Goal: Task Accomplishment & Management: Manage account settings

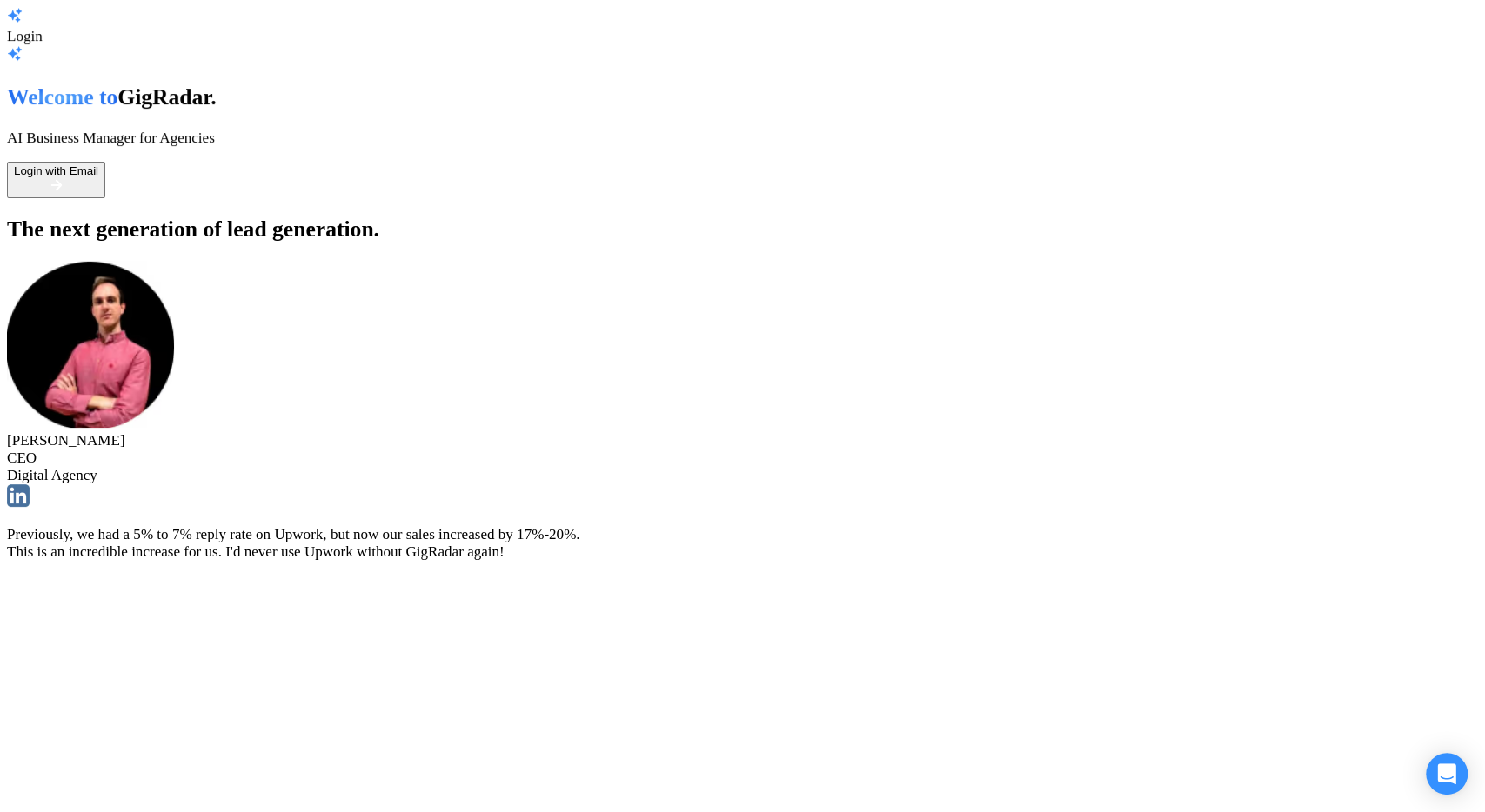
drag, startPoint x: 0, startPoint y: 0, endPoint x: 464, endPoint y: 515, distance: 693.2
click at [99, 178] on div "Login with Email" at bounding box center [56, 171] width 85 height 13
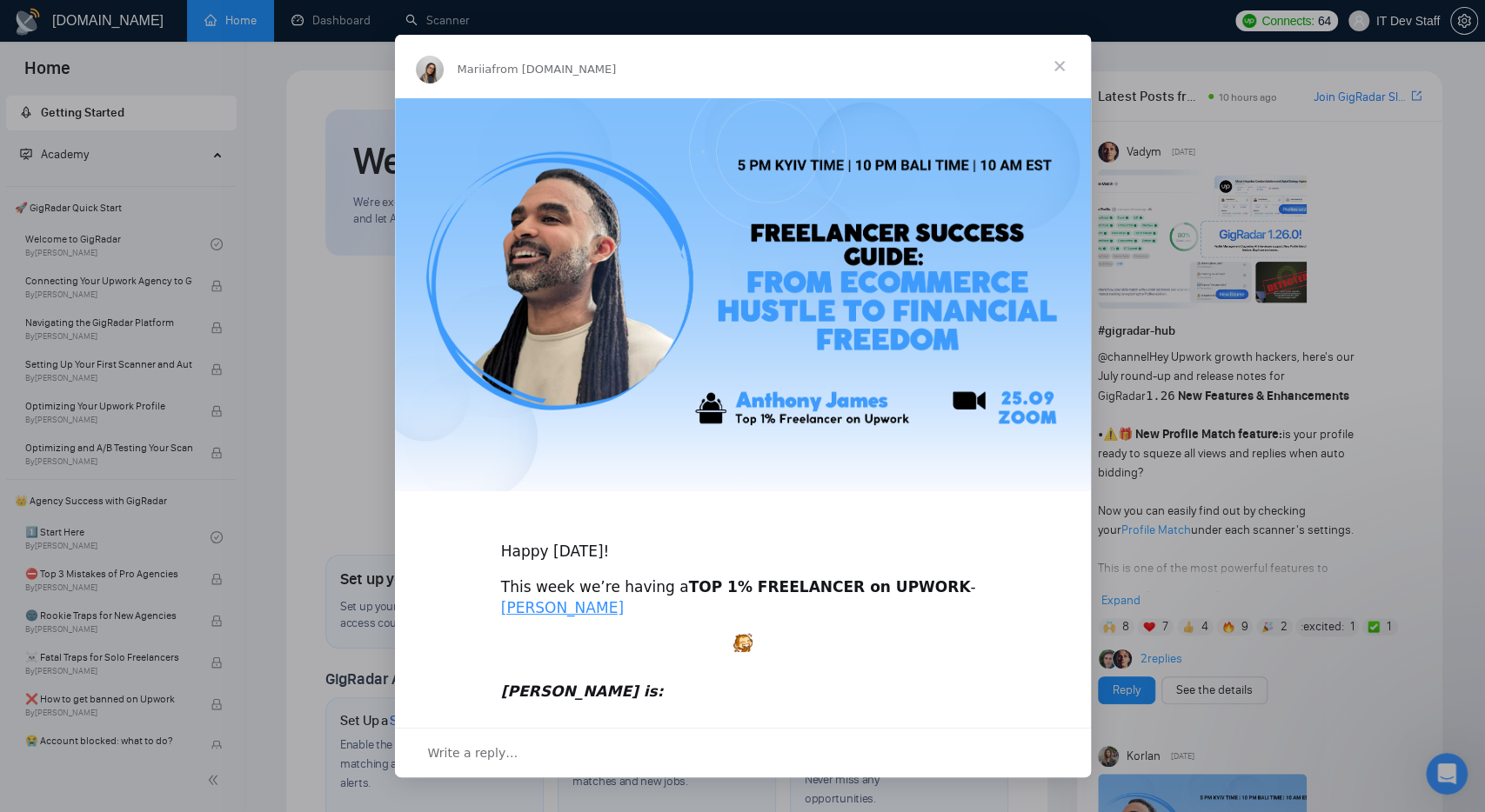
click at [1055, 72] on span "Close" at bounding box center [1059, 66] width 63 height 63
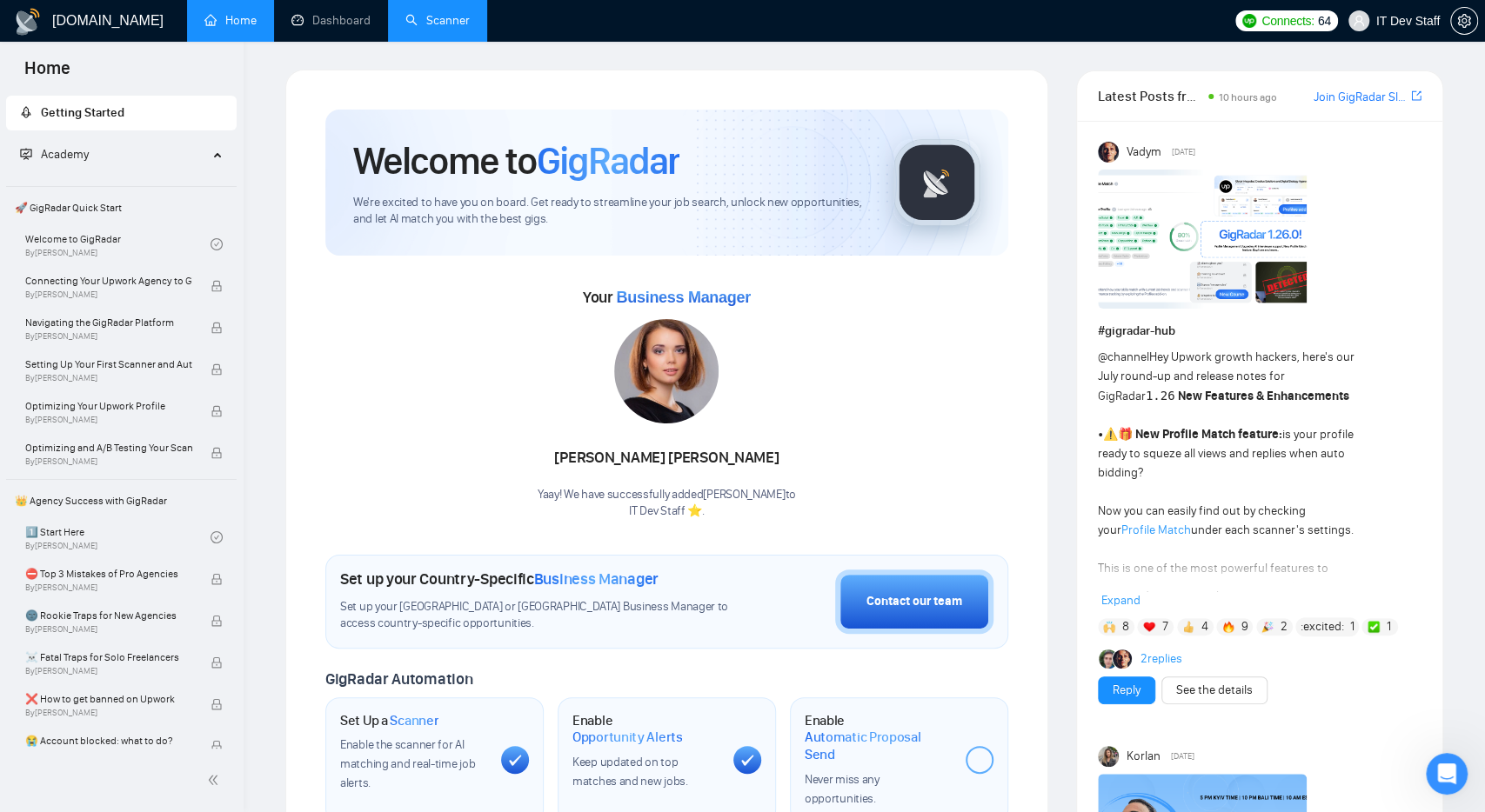
click at [435, 15] on link "Scanner" at bounding box center [437, 21] width 64 height 15
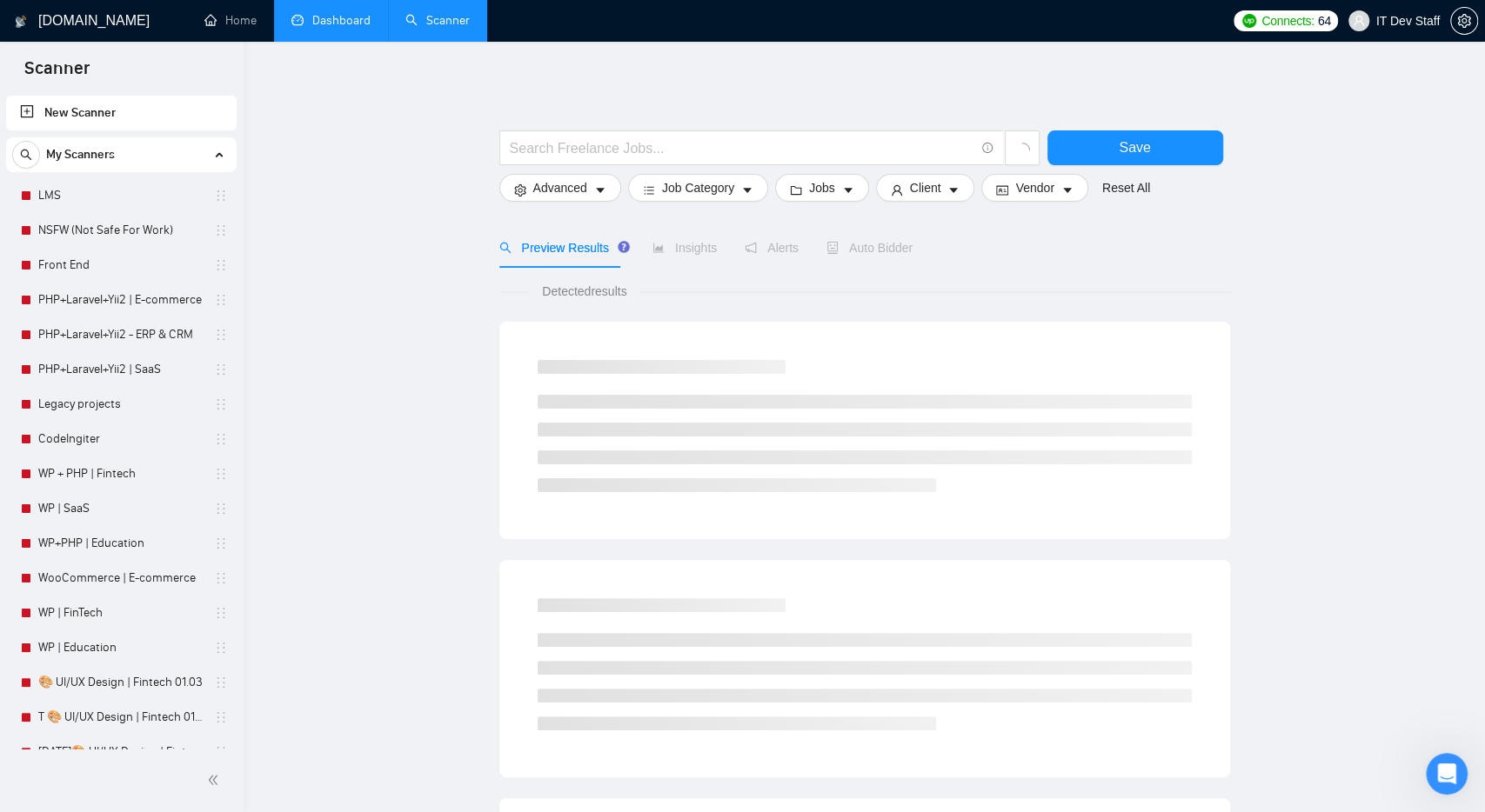
click at [320, 26] on link "Dashboard" at bounding box center [331, 21] width 79 height 15
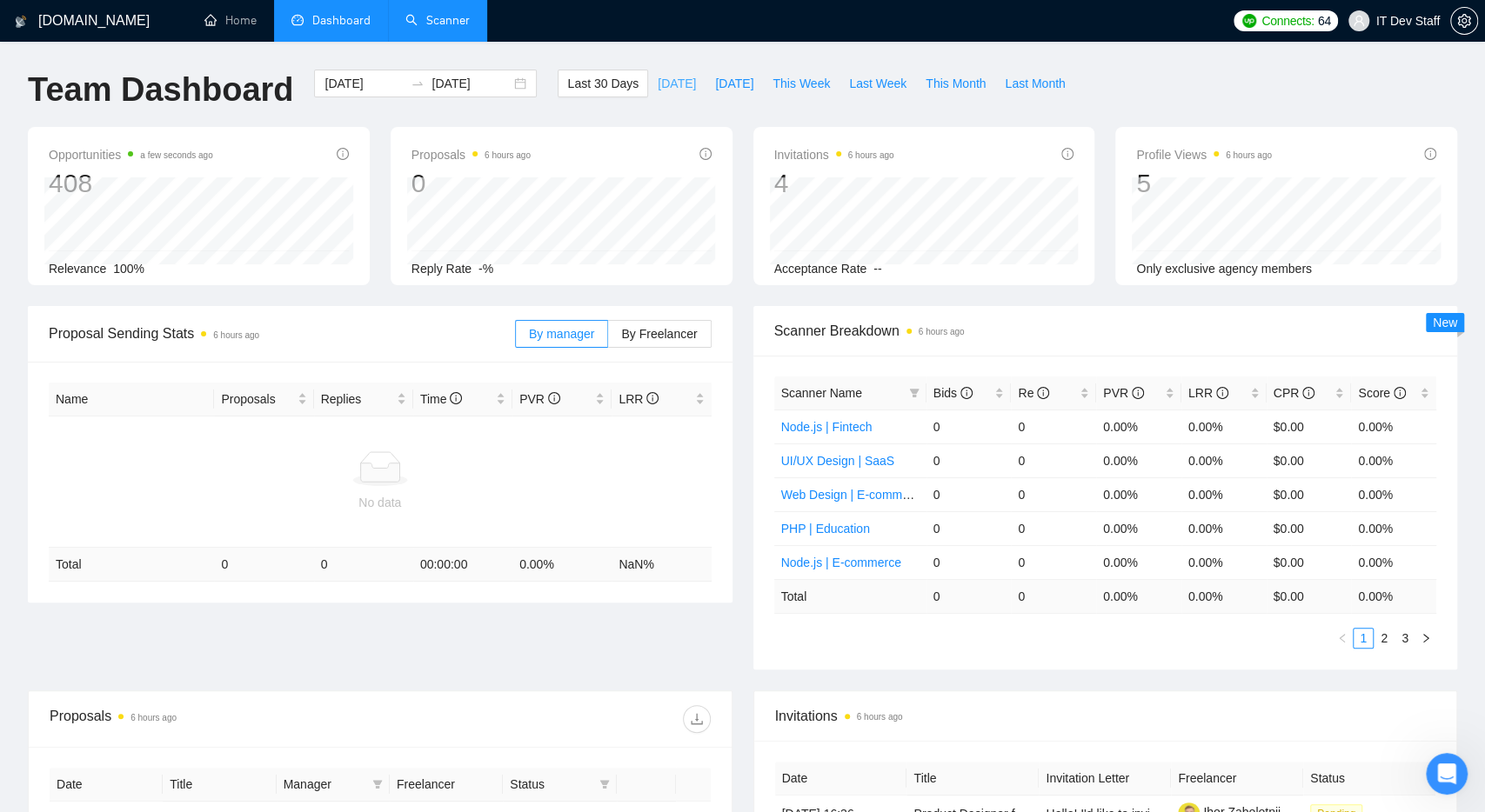
click at [658, 87] on span "[DATE]" at bounding box center [677, 84] width 39 height 19
click at [722, 81] on span "[DATE]" at bounding box center [734, 84] width 39 height 19
type input "[DATE]"
click at [786, 84] on span "This Week" at bounding box center [801, 84] width 57 height 19
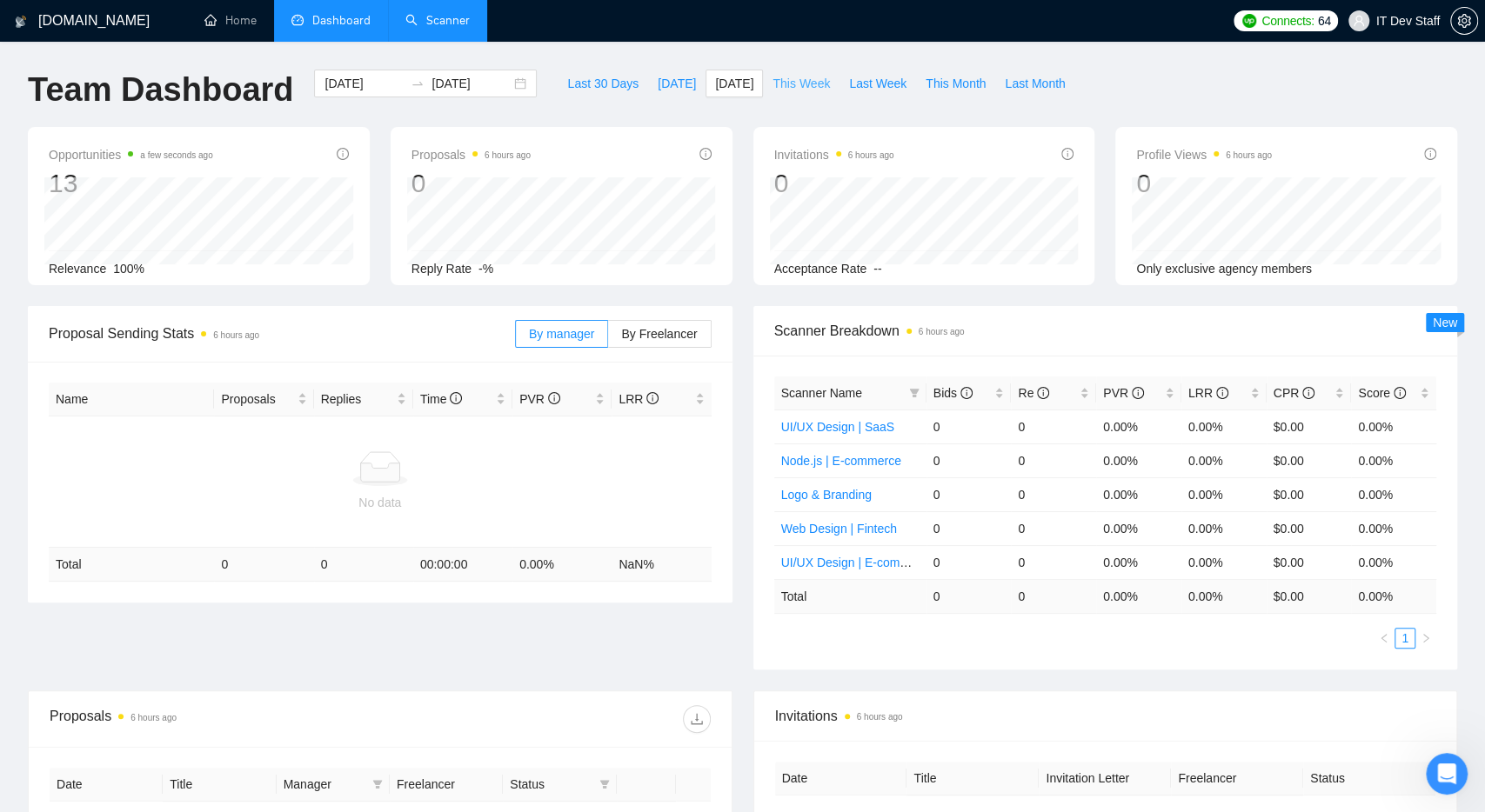
type input "[DATE]"
click at [870, 83] on span "Last Week" at bounding box center [877, 84] width 57 height 19
type input "[DATE]"
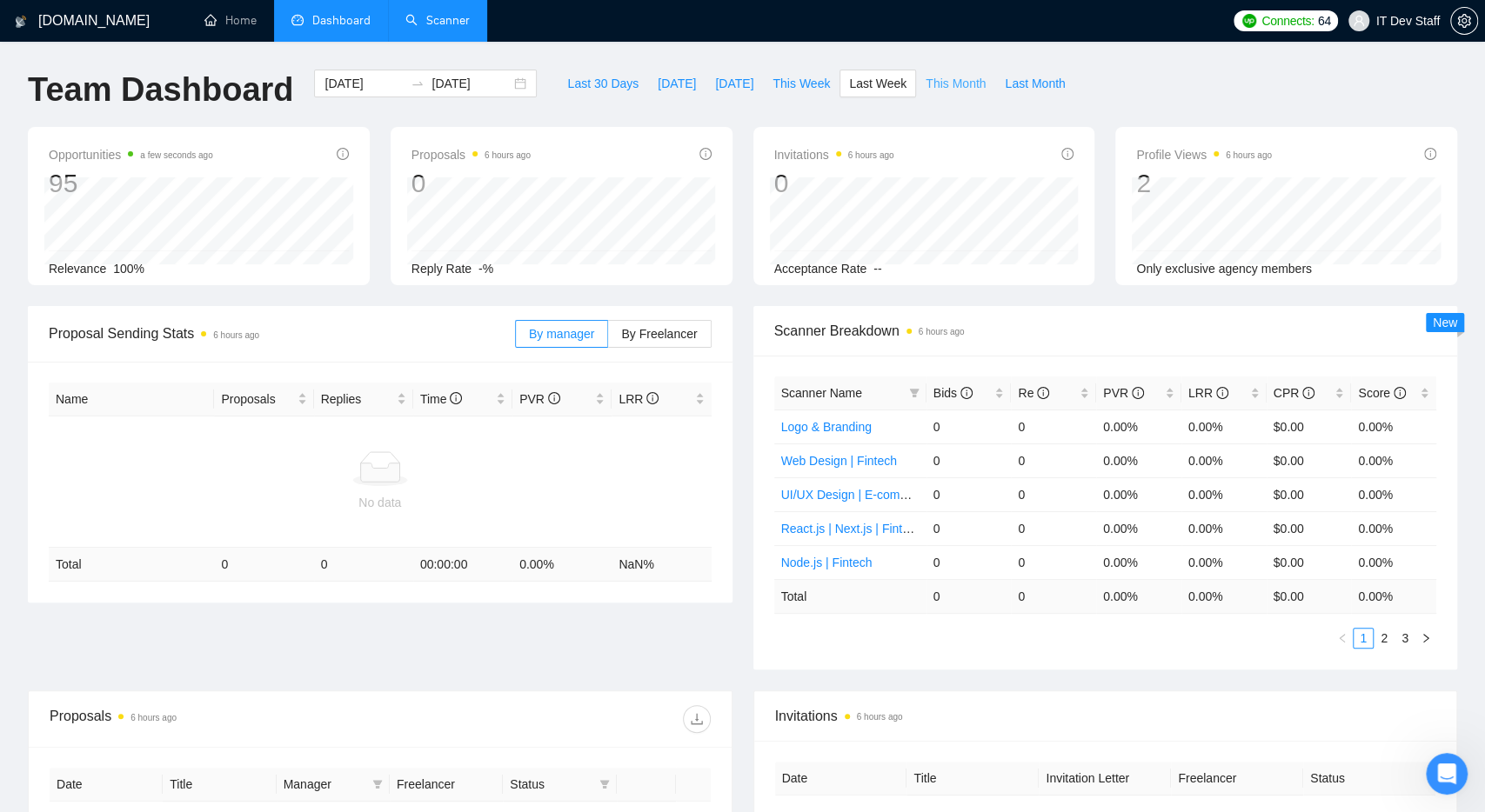
click at [946, 87] on span "This Month" at bounding box center [956, 84] width 60 height 19
type input "[DATE]"
click at [1005, 87] on span "Last Month" at bounding box center [1035, 84] width 60 height 19
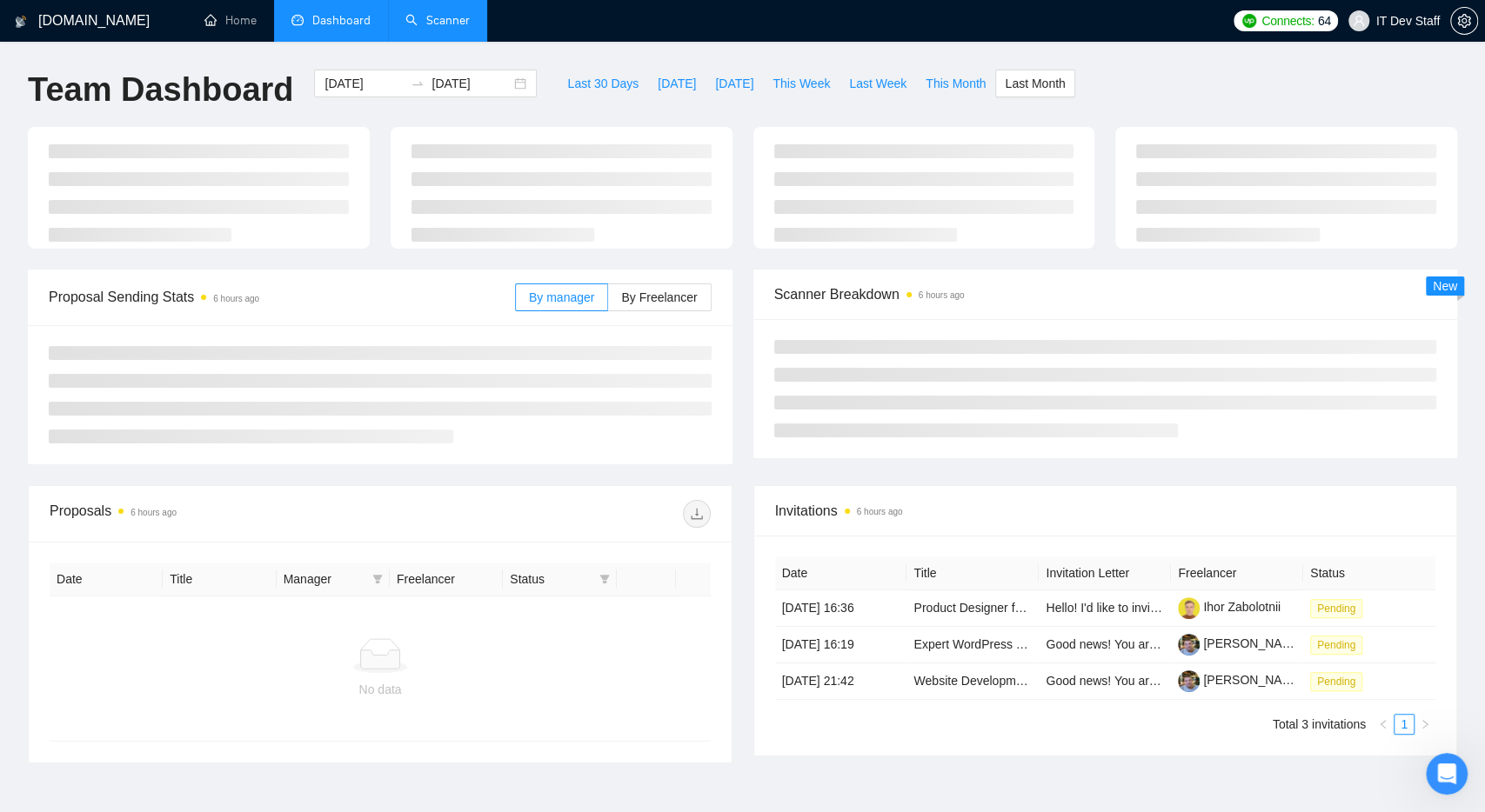
type input "[DATE]"
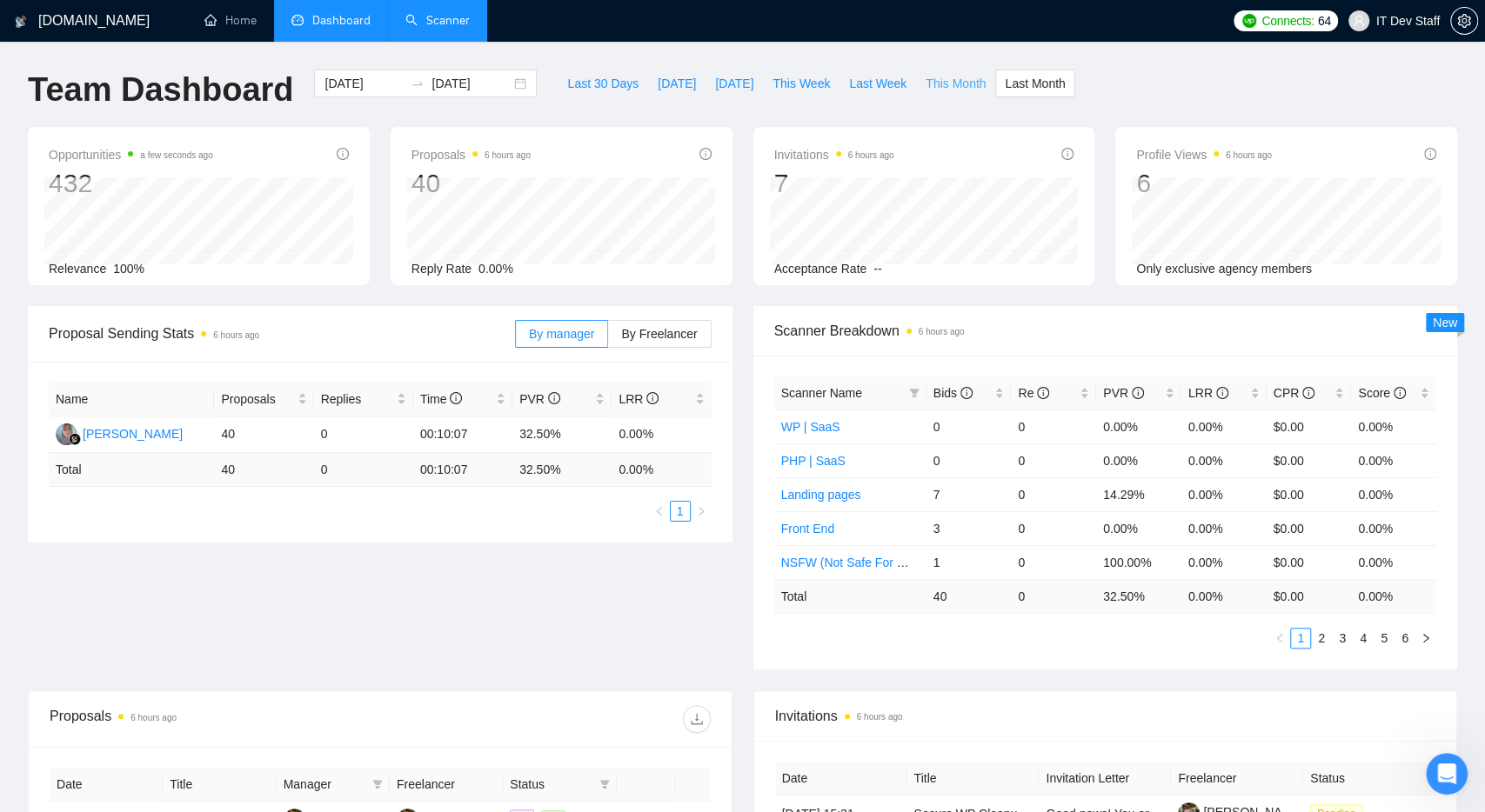
click at [937, 83] on span "This Month" at bounding box center [956, 84] width 60 height 19
type input "[DATE]"
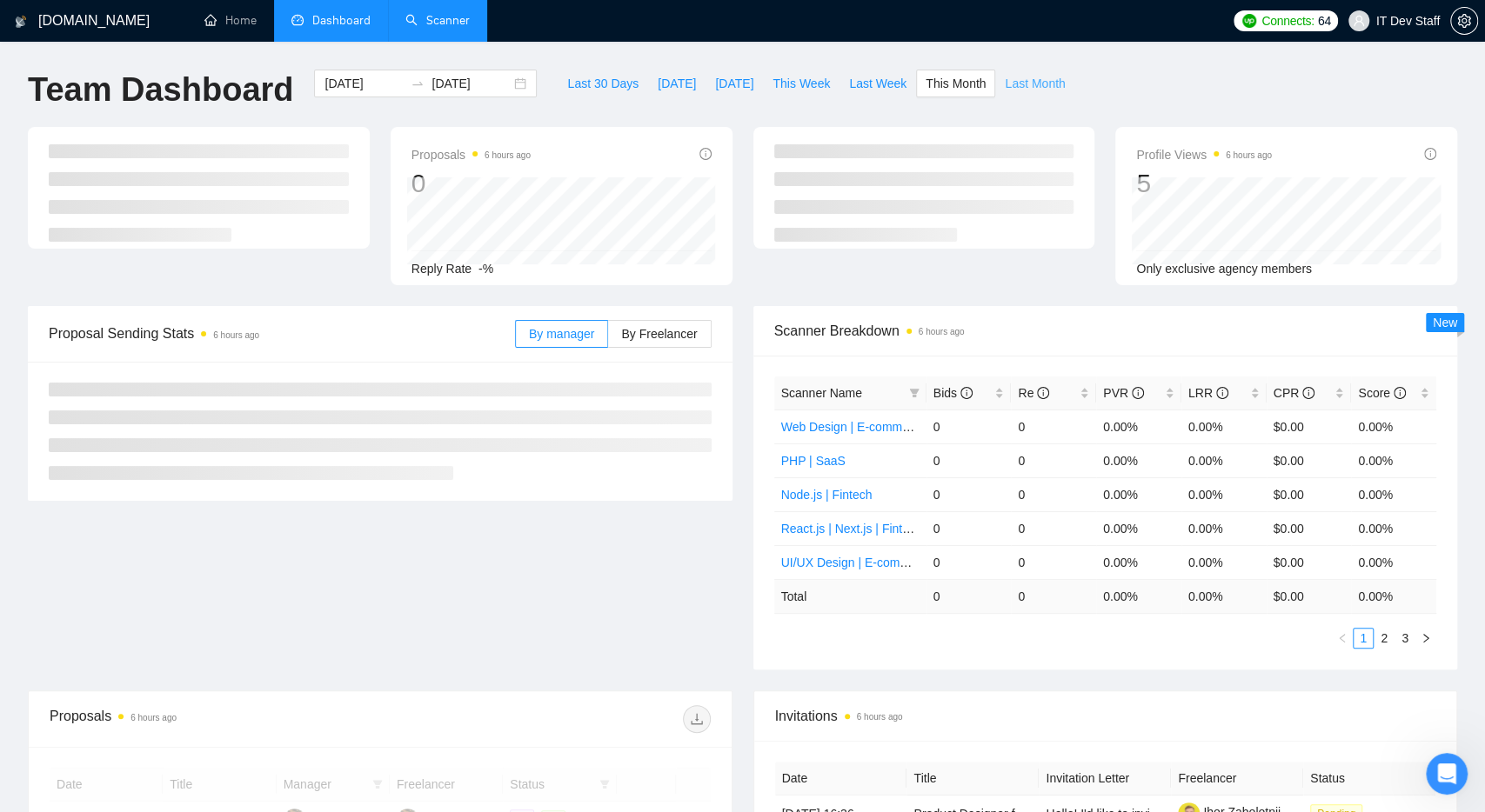
click at [1005, 83] on span "Last Month" at bounding box center [1035, 84] width 60 height 19
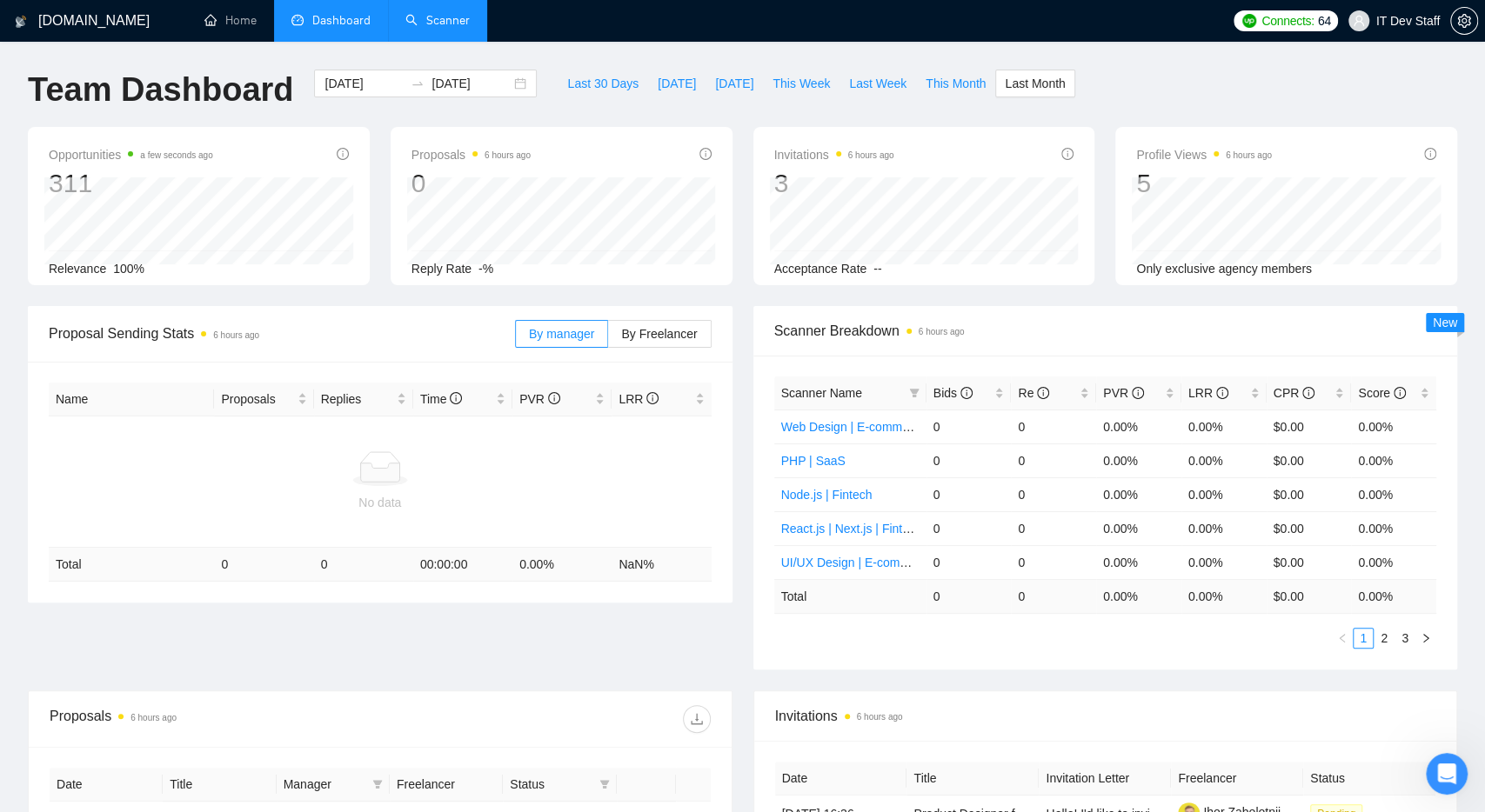
type input "[DATE]"
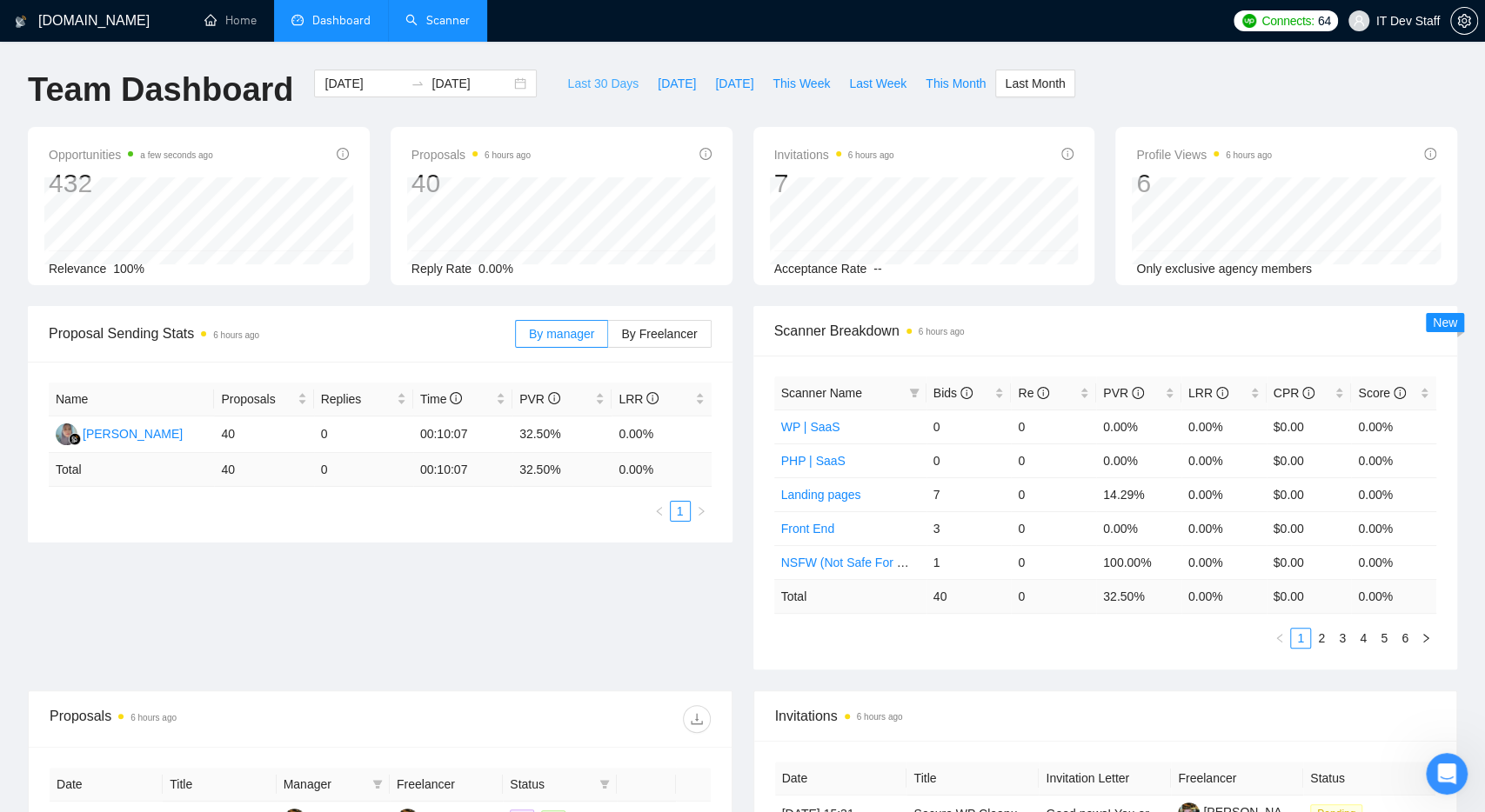
click at [592, 84] on span "Last 30 Days" at bounding box center [602, 84] width 71 height 19
type input "[DATE]"
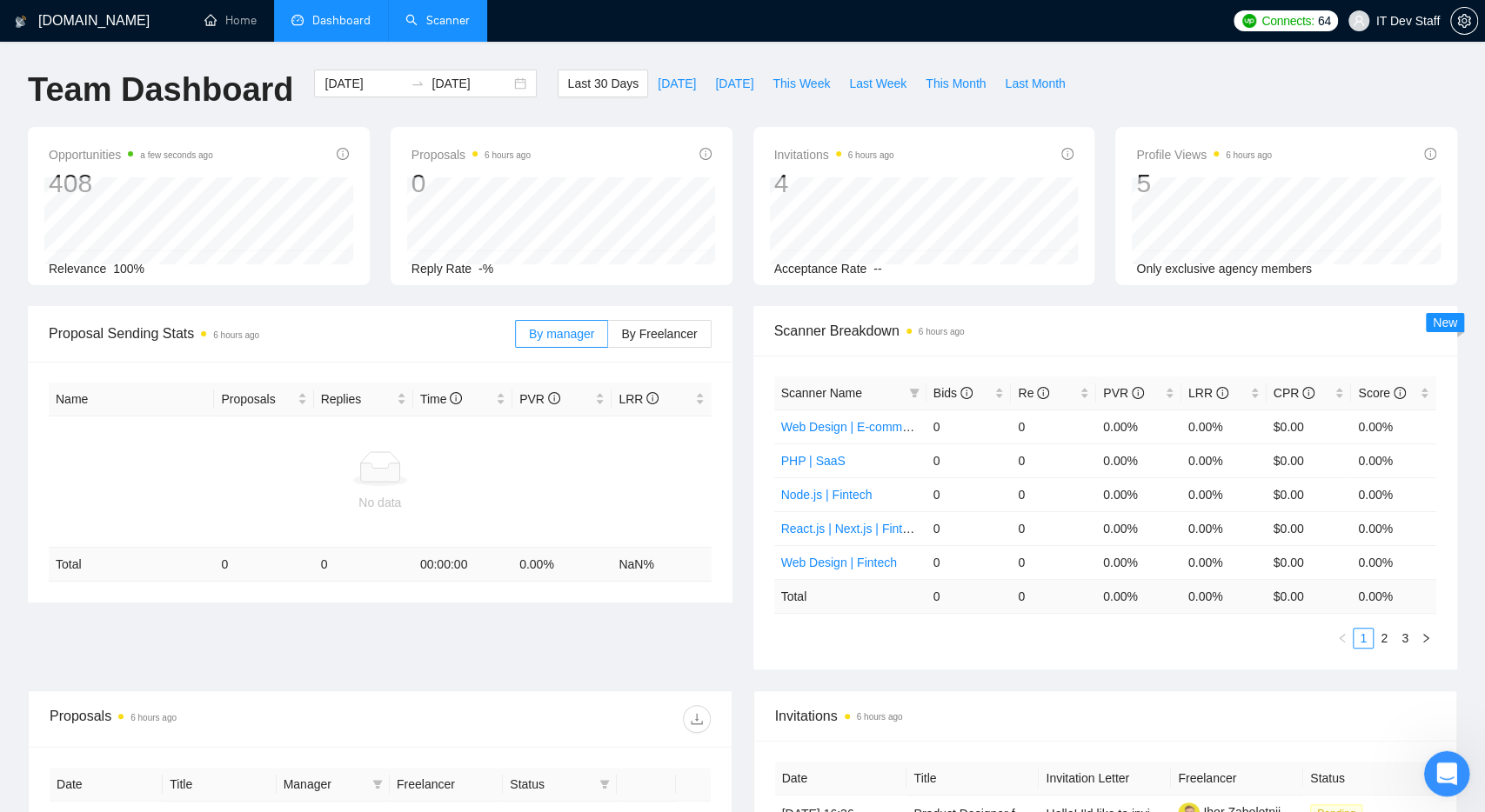
click at [1437, 762] on icon "Open Intercom Messenger" at bounding box center [1444, 772] width 29 height 29
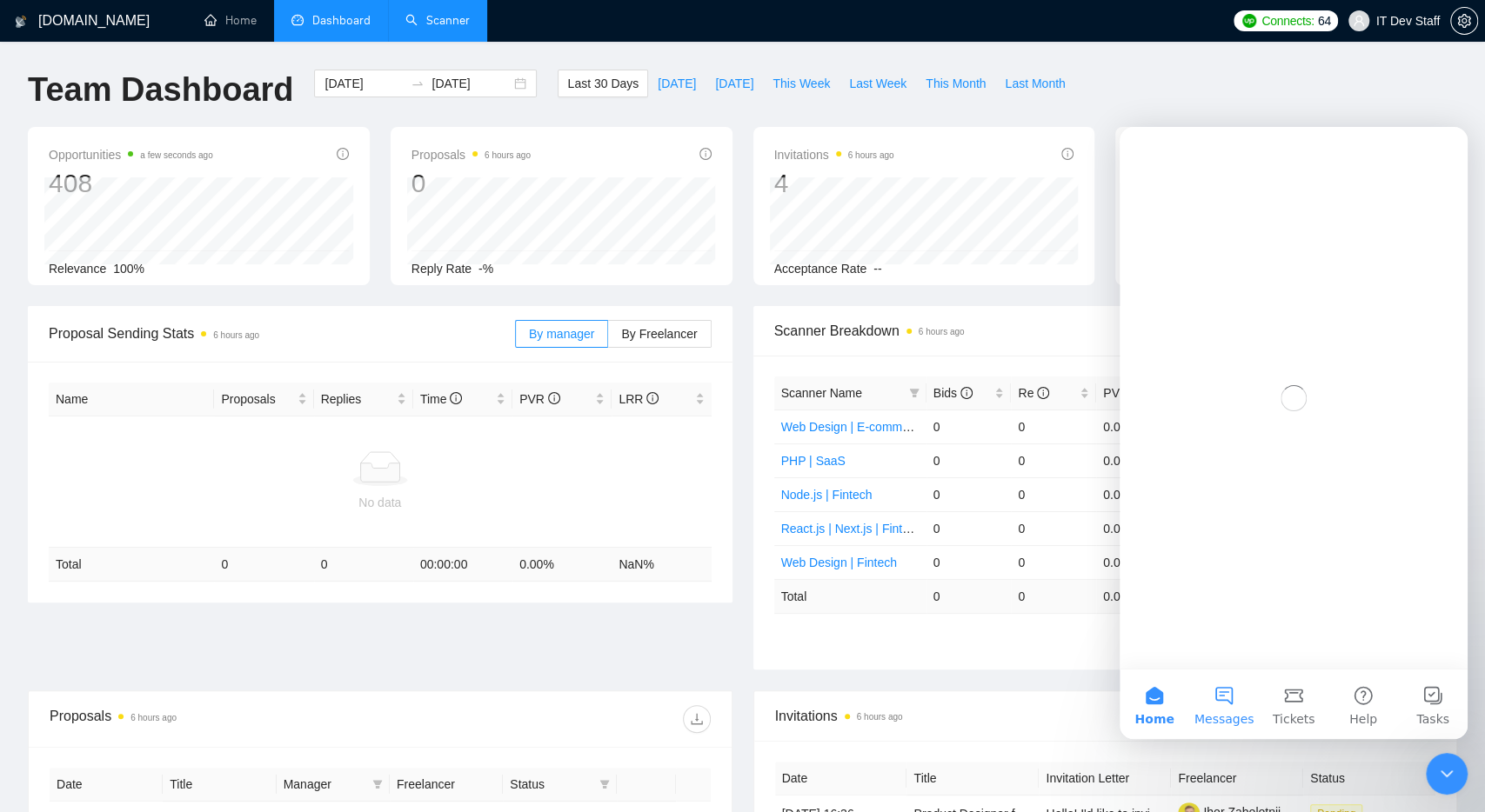
click at [1229, 700] on button "Messages" at bounding box center [1224, 704] width 70 height 70
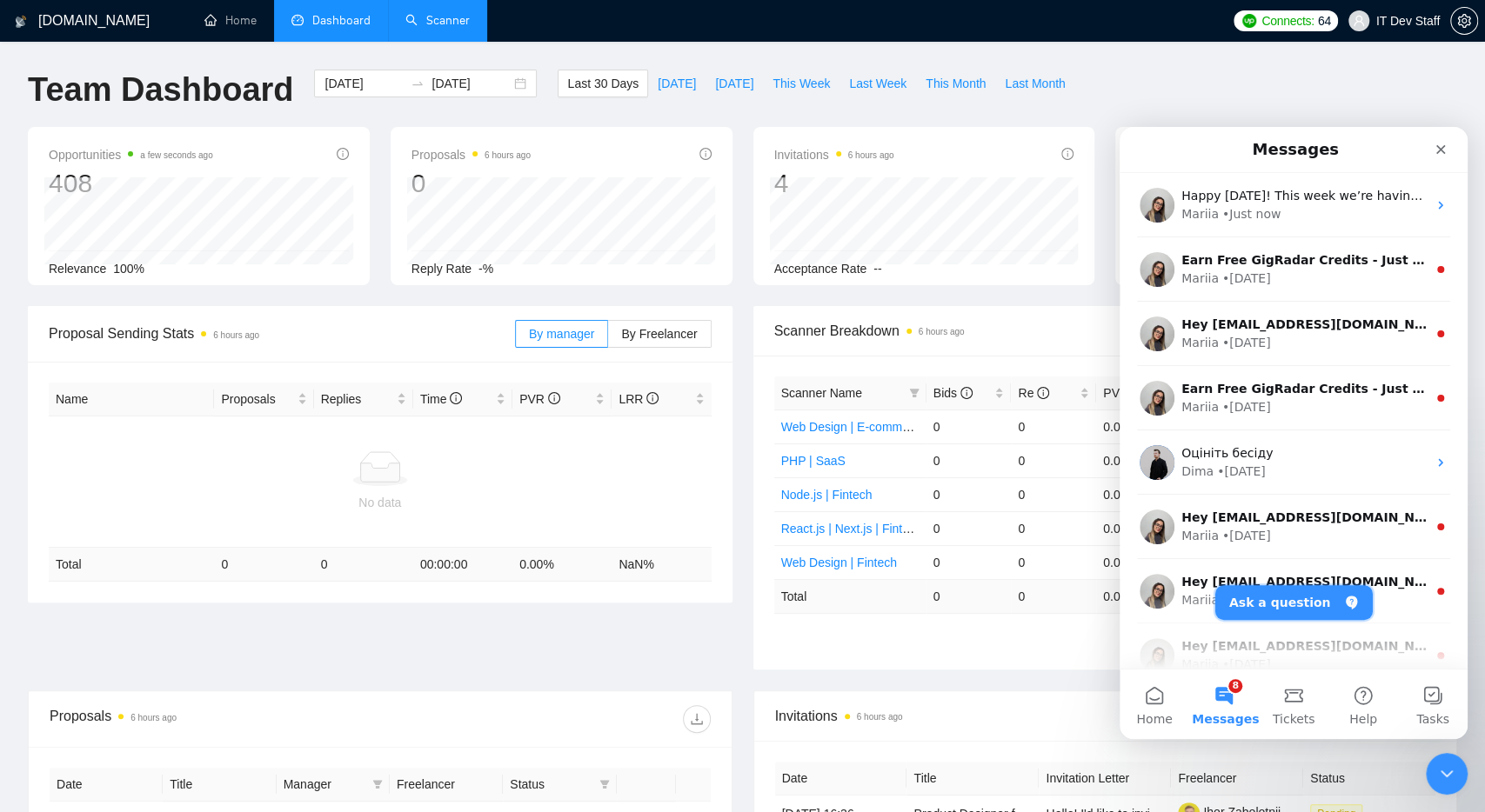
click at [1293, 606] on button "Ask a question" at bounding box center [1293, 602] width 157 height 35
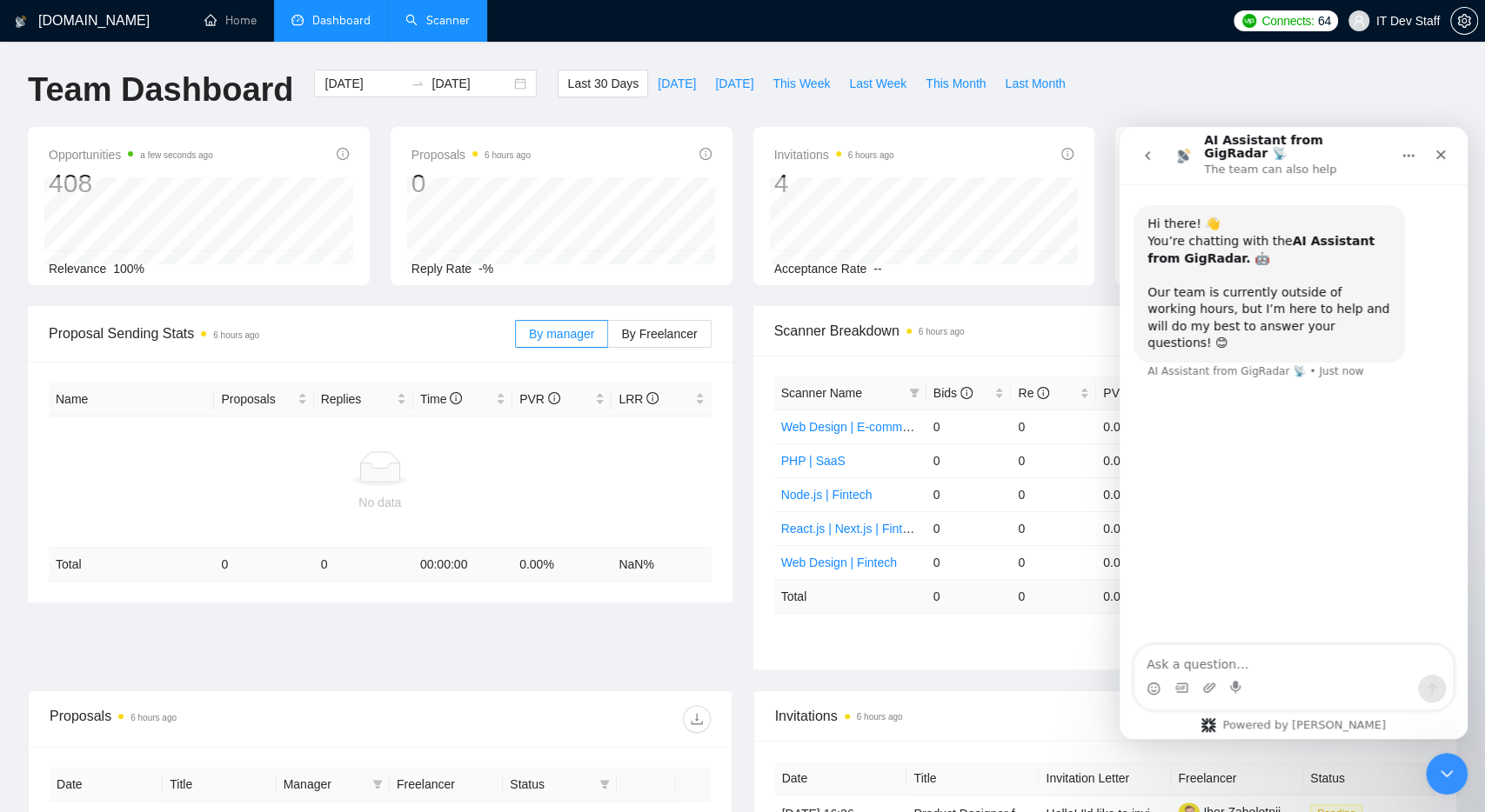
click at [1216, 660] on textarea "Ask a question…" at bounding box center [1293, 660] width 319 height 29
type textarea "доброго дня! хотіли б призупинити роботу з наступного місяця."
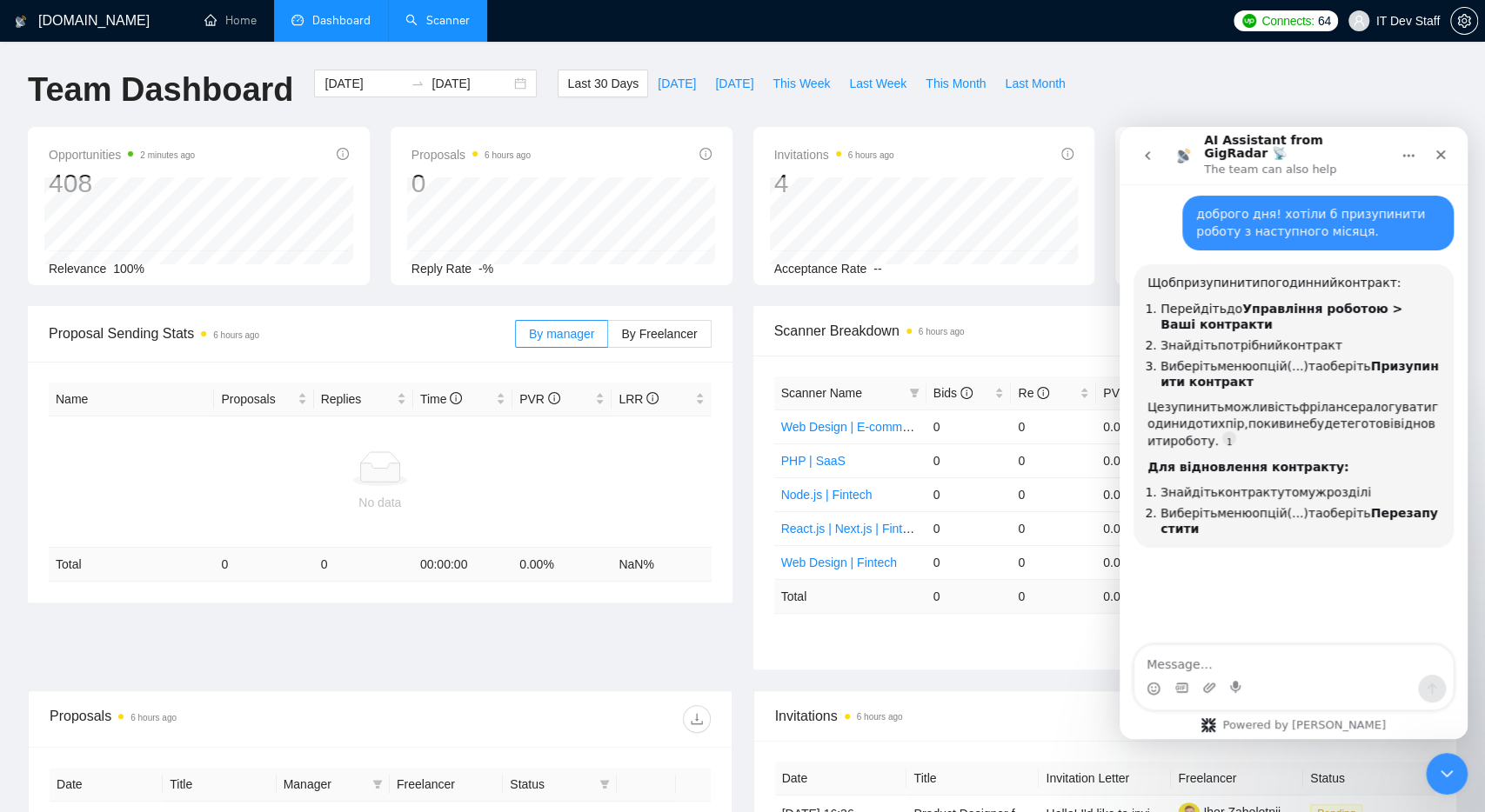
scroll to position [2, 0]
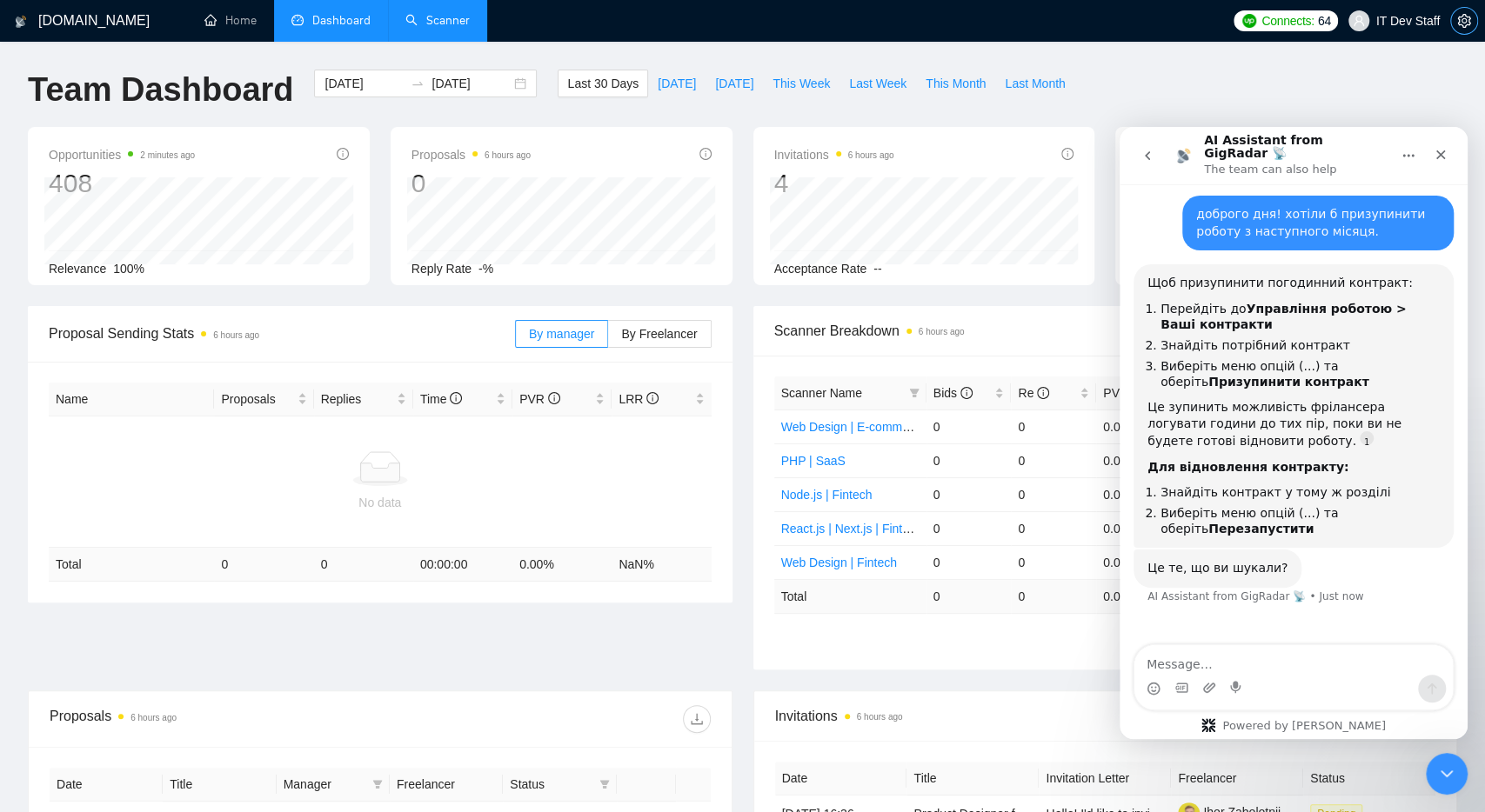
click at [1462, 18] on icon "setting" at bounding box center [1463, 21] width 13 height 14
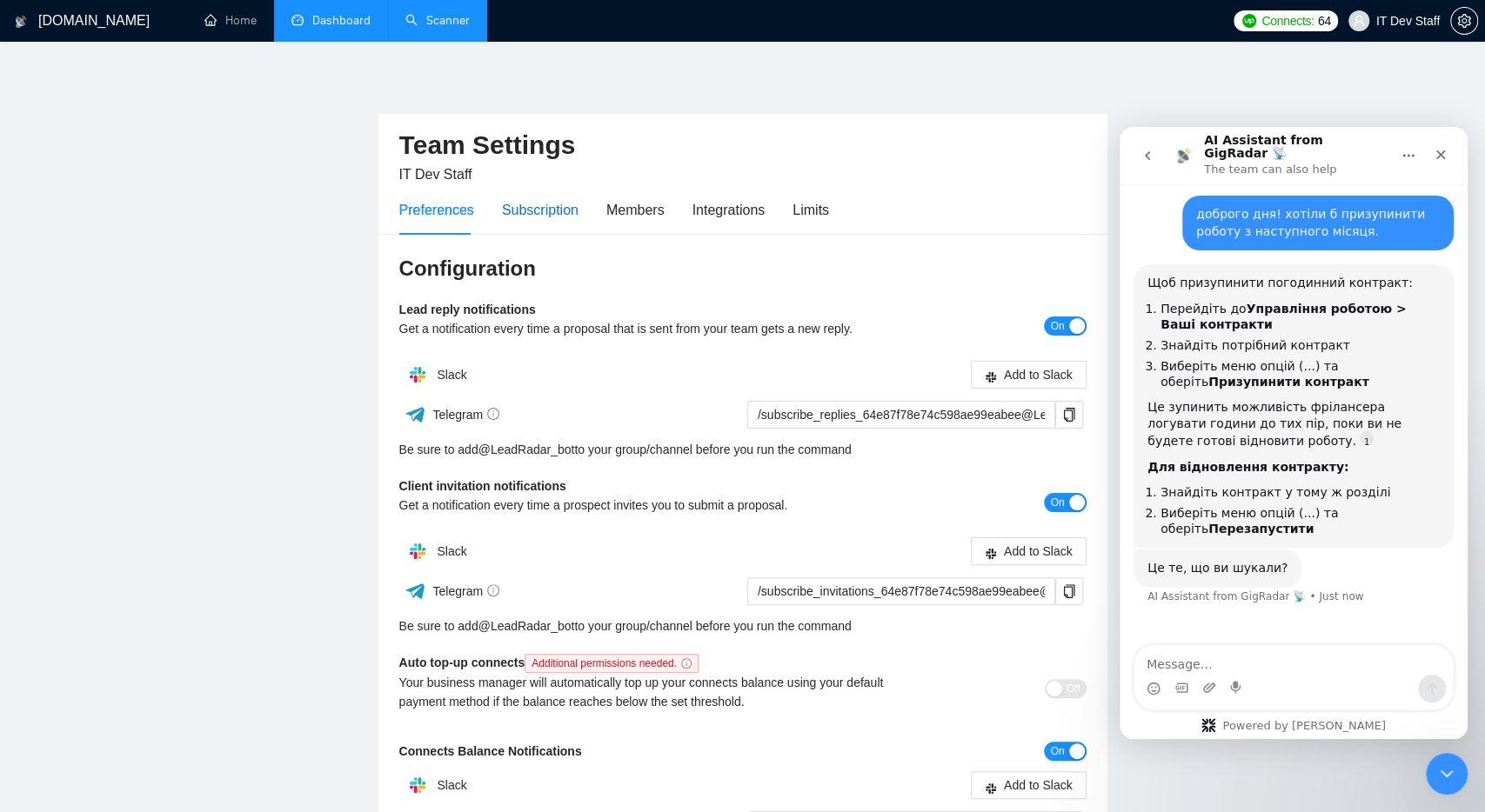
click at [528, 201] on div "Subscription" at bounding box center [539, 210] width 76 height 22
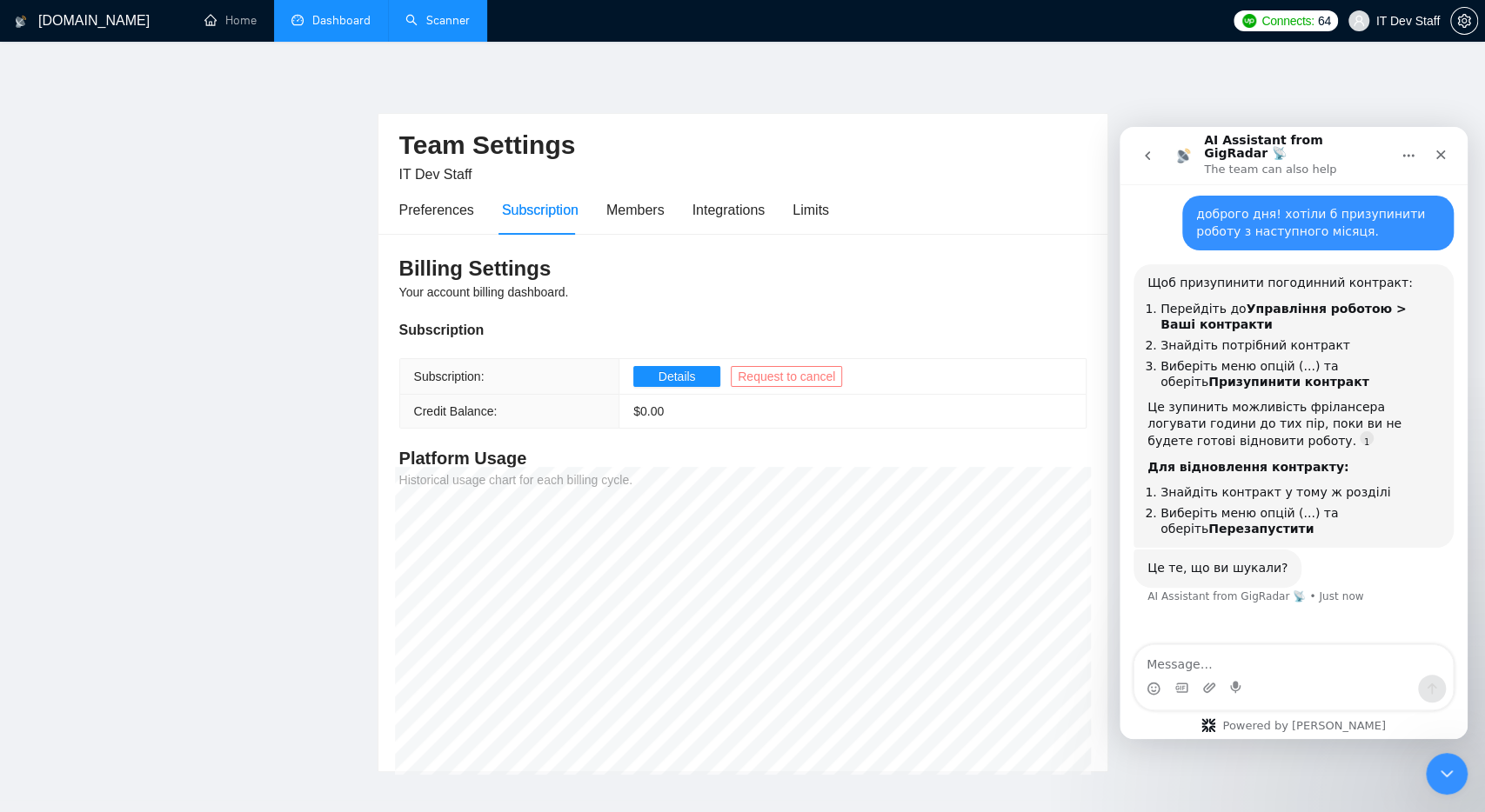
click at [791, 379] on span "Request to cancel" at bounding box center [787, 376] width 98 height 19
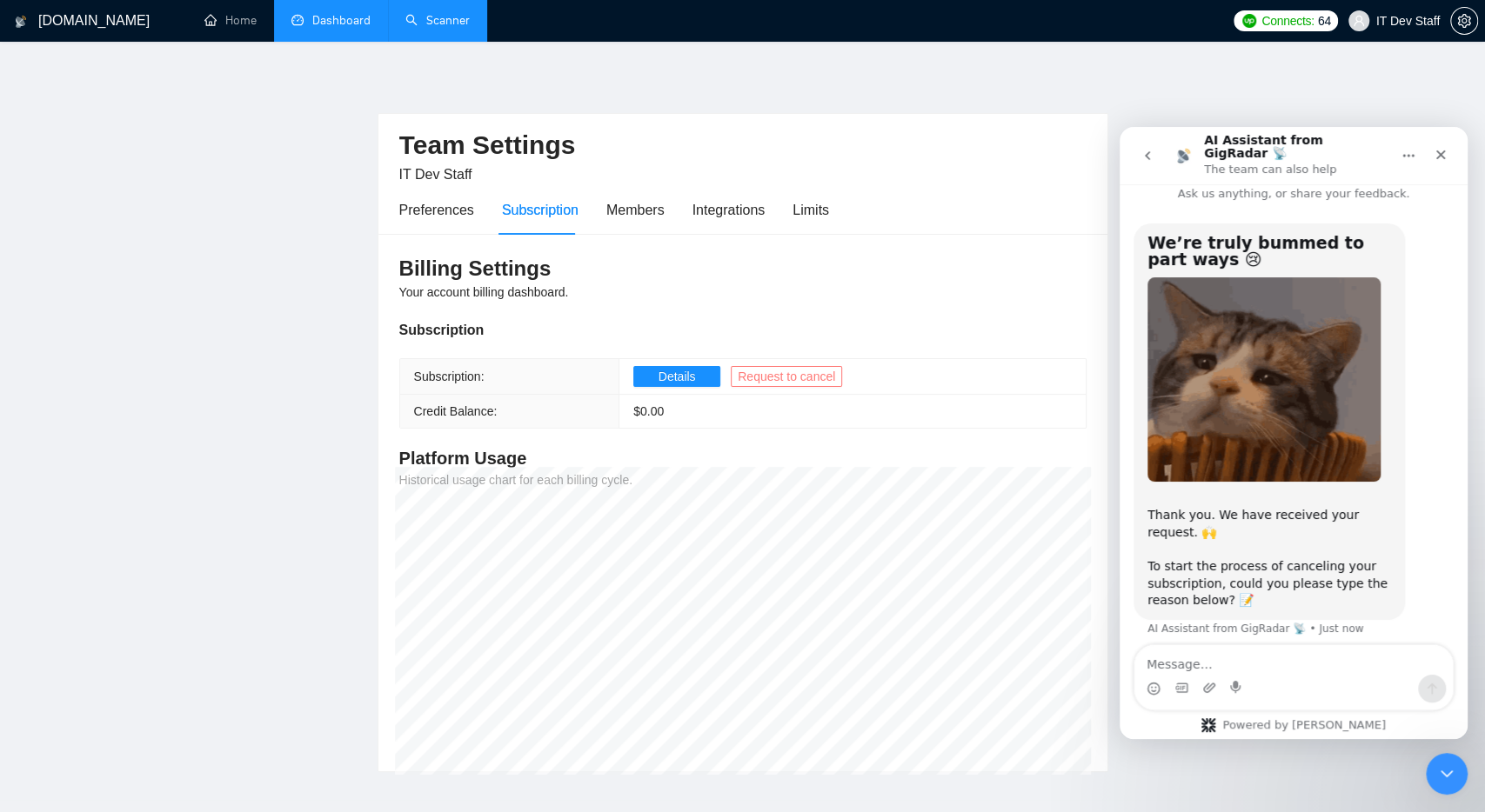
scroll to position [14, 0]
click at [1167, 664] on textarea "Message…" at bounding box center [1293, 660] width 319 height 29
type textarea "Ц"
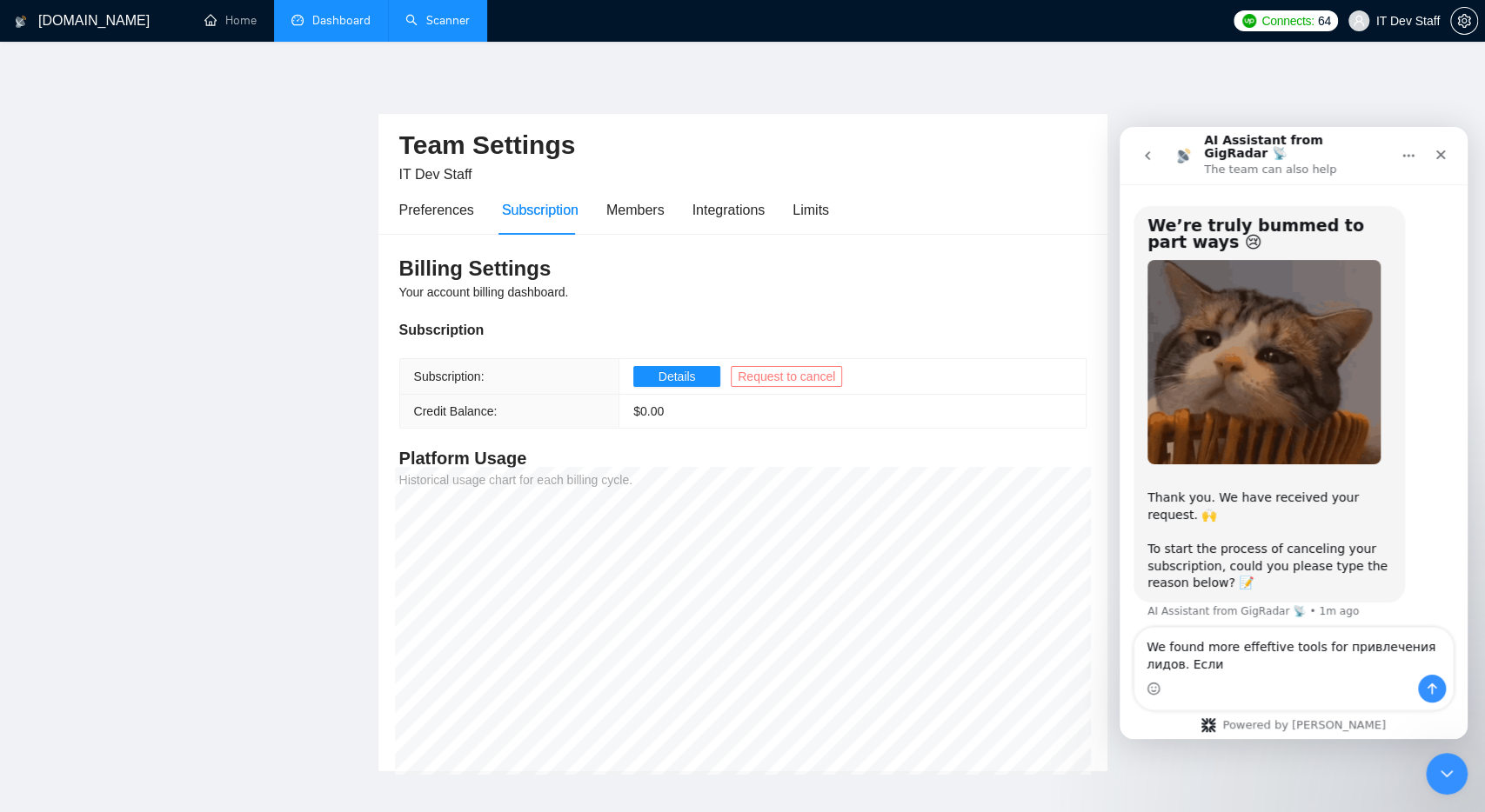
scroll to position [31, 0]
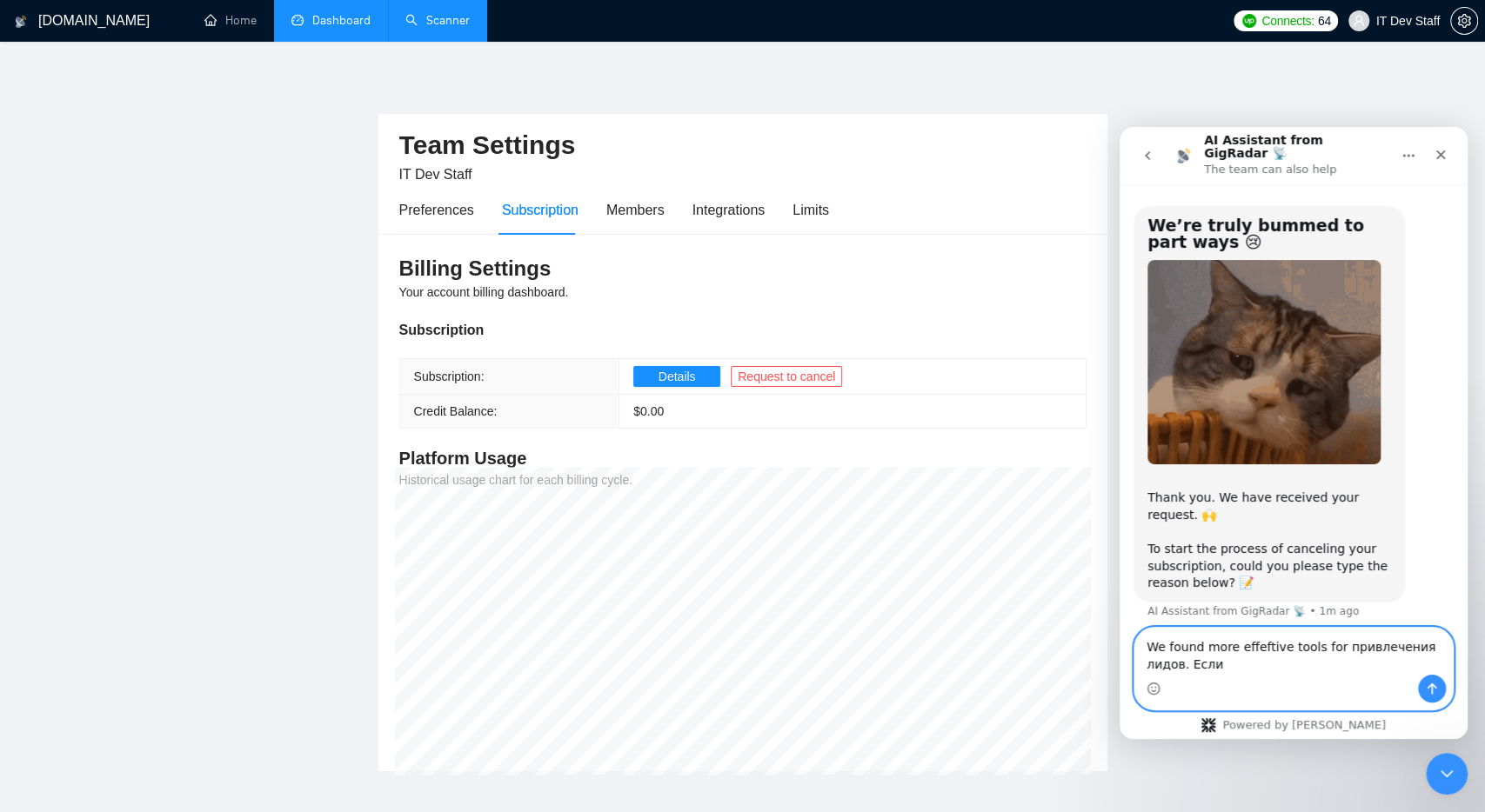
click at [1195, 664] on textarea "We found more effeftive tools for привлечения лидов. Если" at bounding box center [1293, 651] width 319 height 47
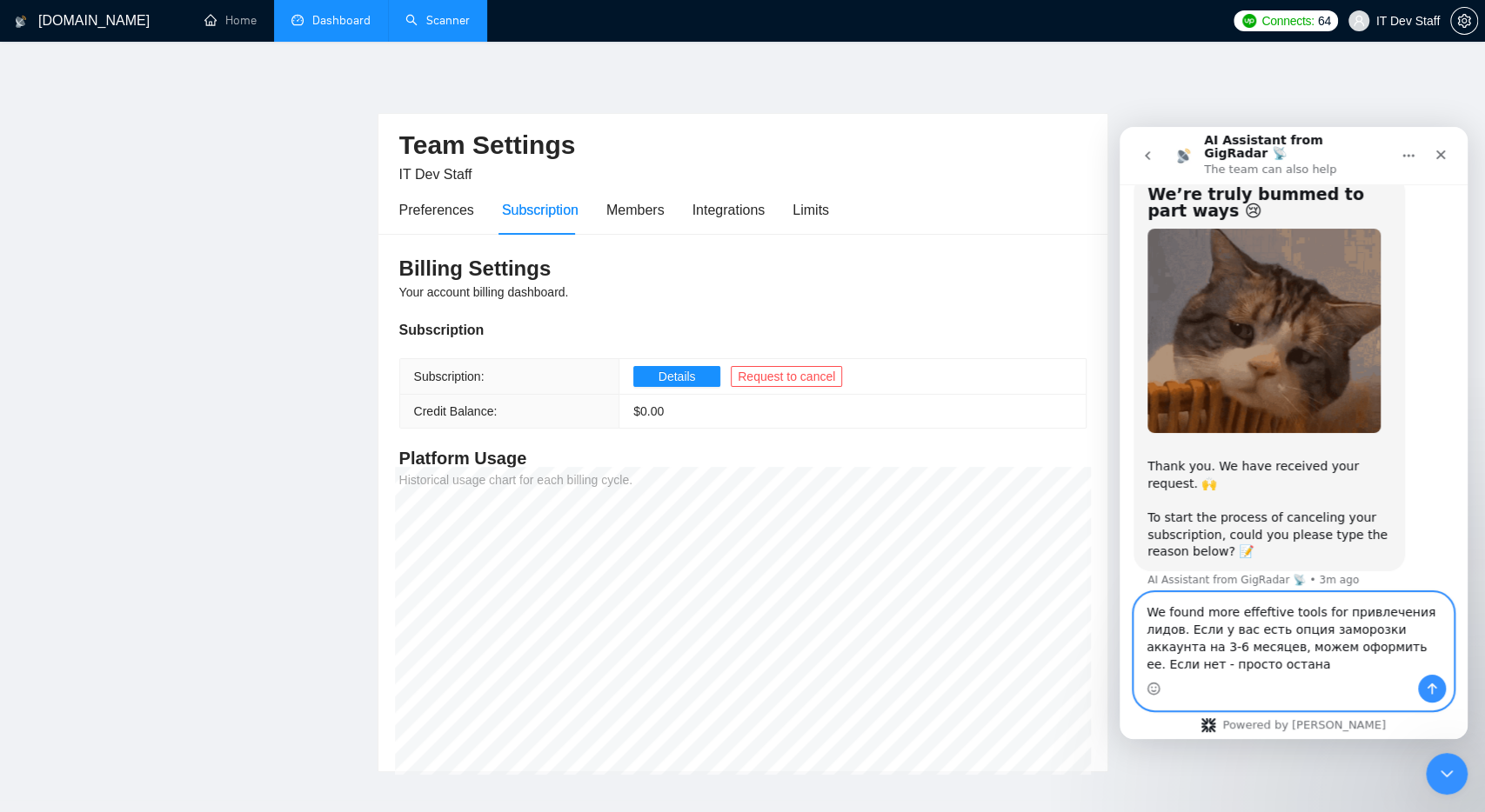
scroll to position [66, 0]
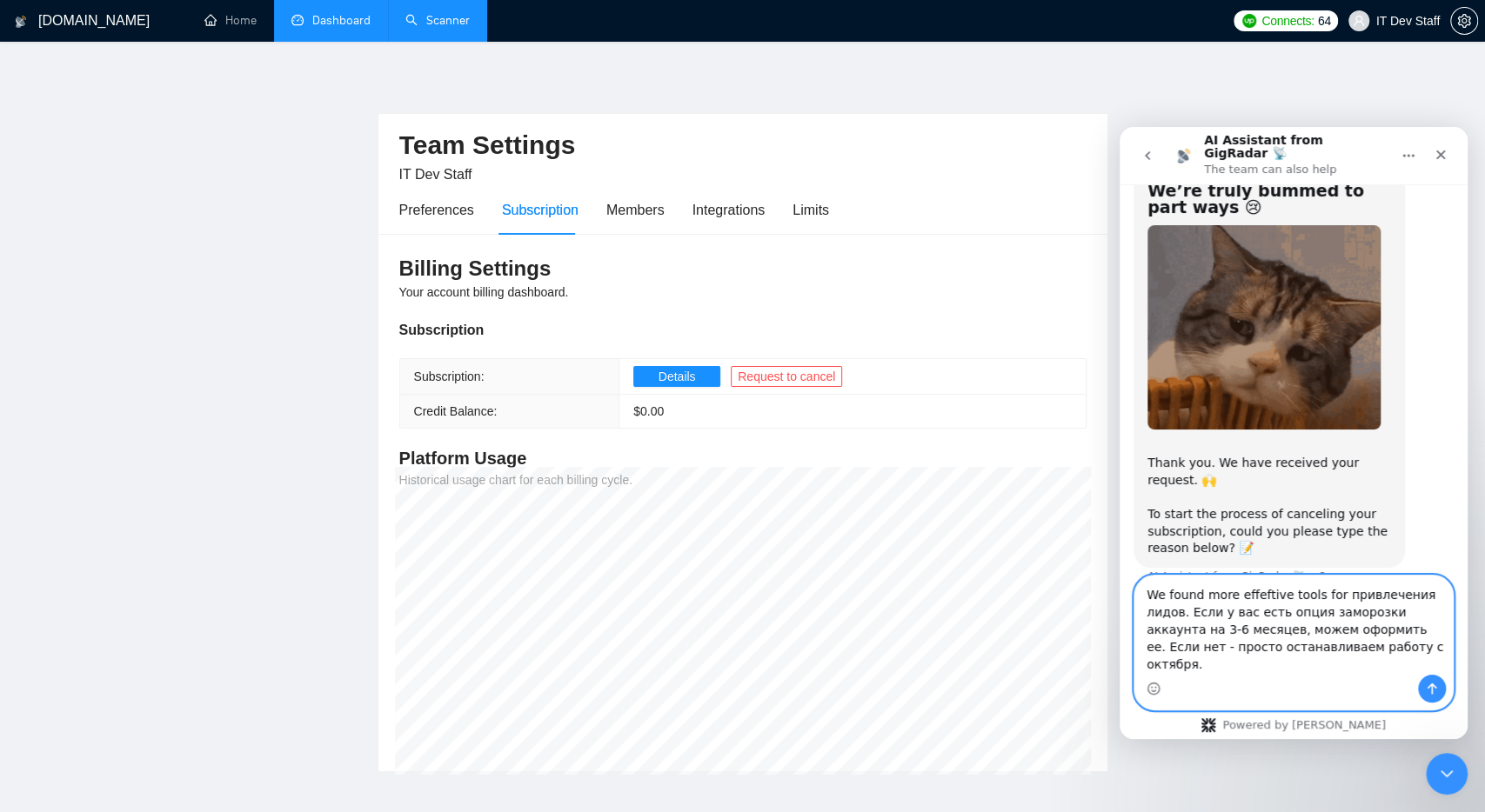
drag, startPoint x: 1337, startPoint y: 667, endPoint x: 1118, endPoint y: 595, distance: 230.5
click at [1134, 595] on textarea "We found more effeftive tools for привлечения лидов. Если у вас есть опция замо…" at bounding box center [1293, 625] width 319 height 99
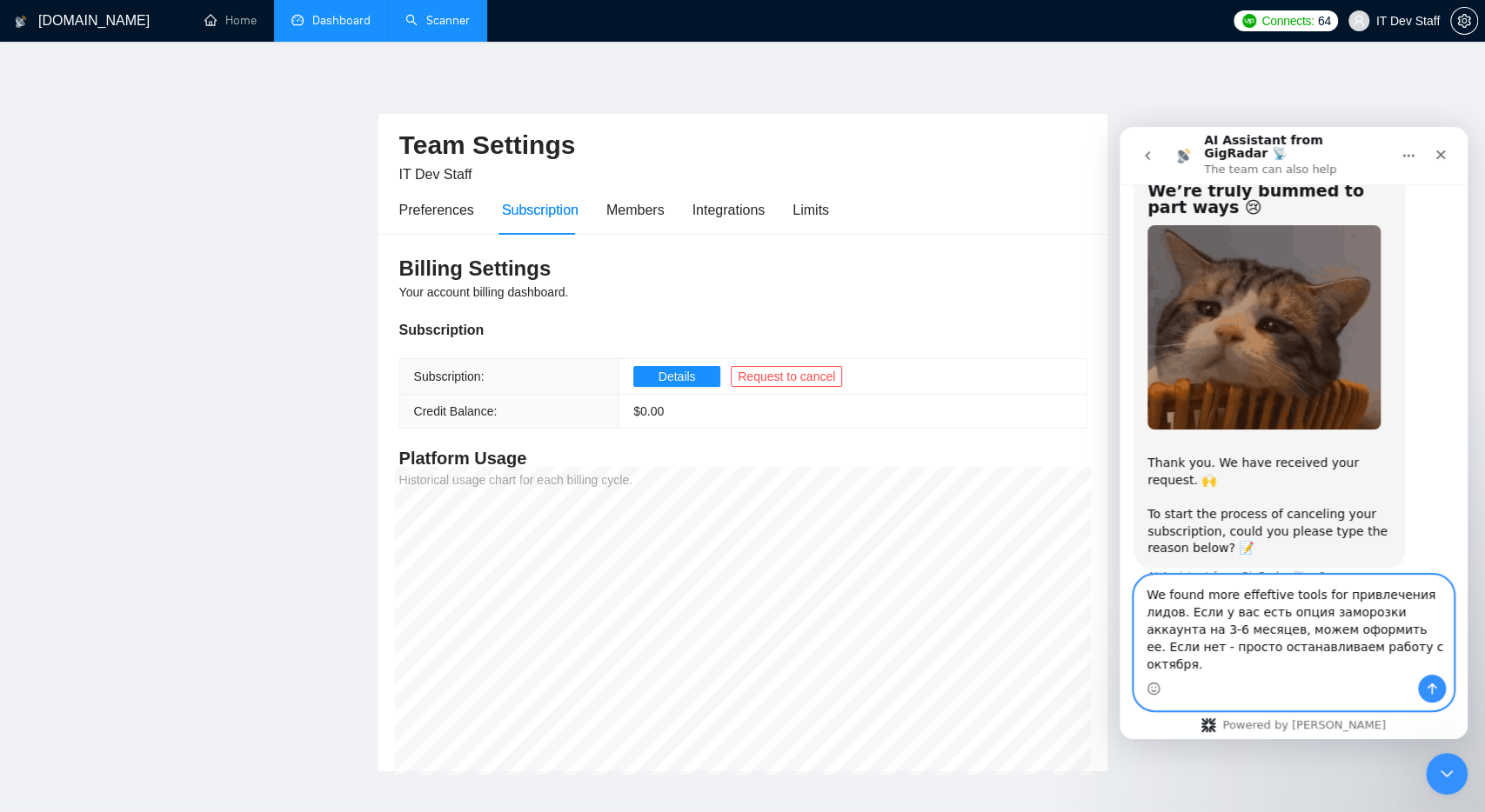
click at [1328, 641] on textarea "We found more effeftive tools for привлечения лидов. Если у вас есть опция замо…" at bounding box center [1293, 625] width 319 height 99
drag, startPoint x: 1340, startPoint y: 664, endPoint x: 1117, endPoint y: 604, distance: 230.9
click at [1134, 604] on textarea "We found more effeftive tools for привлечения лидов. Если у вас есть опция замо…" at bounding box center [1293, 625] width 319 height 99
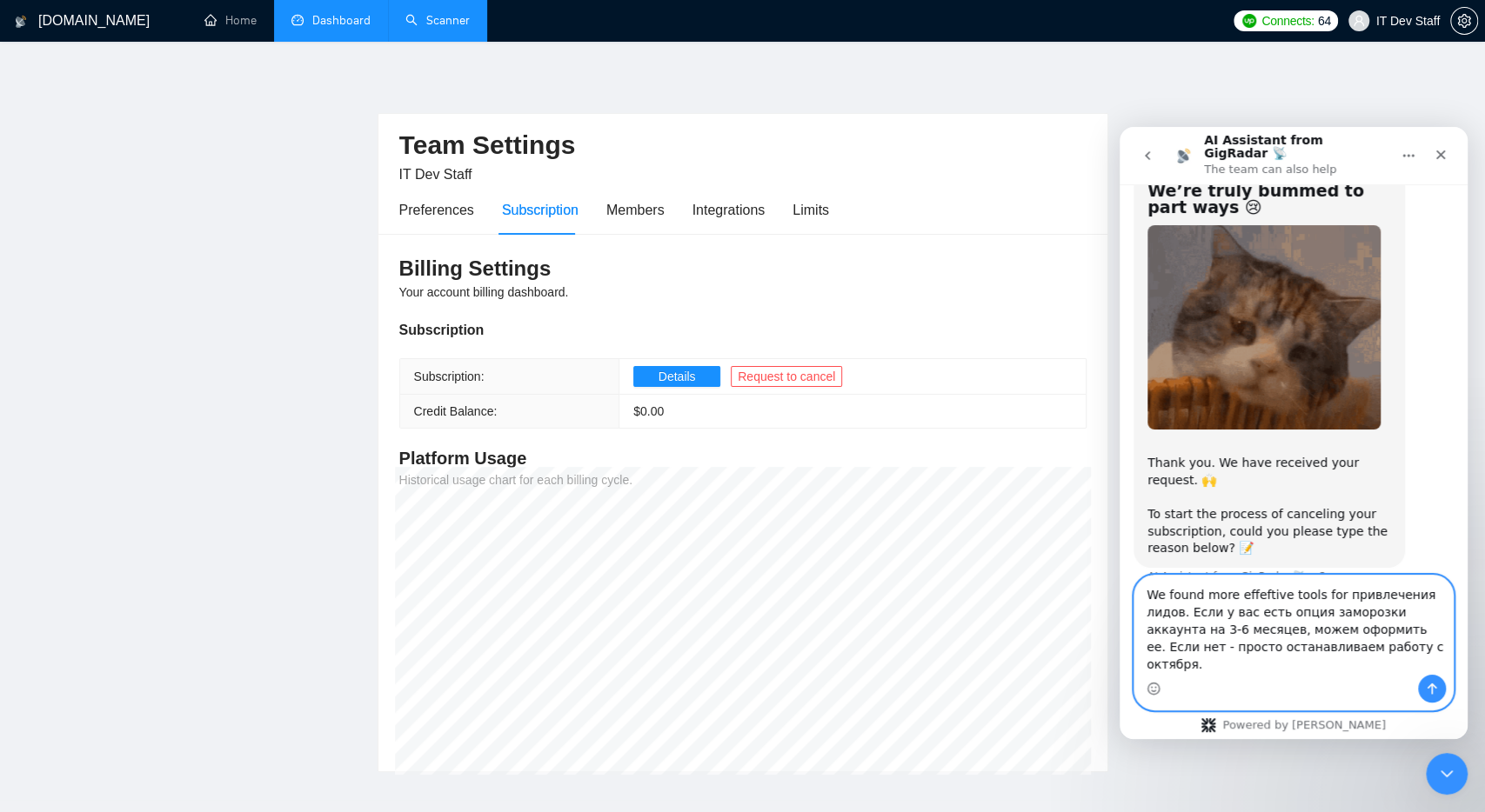
paste textarea "have found more effective tools for lead generation. If you have an option to f…"
type textarea "We have found more effective tools for lead generation. If you have an option t…"
click at [1433, 687] on icon "Send a message…" at bounding box center [1431, 688] width 14 height 14
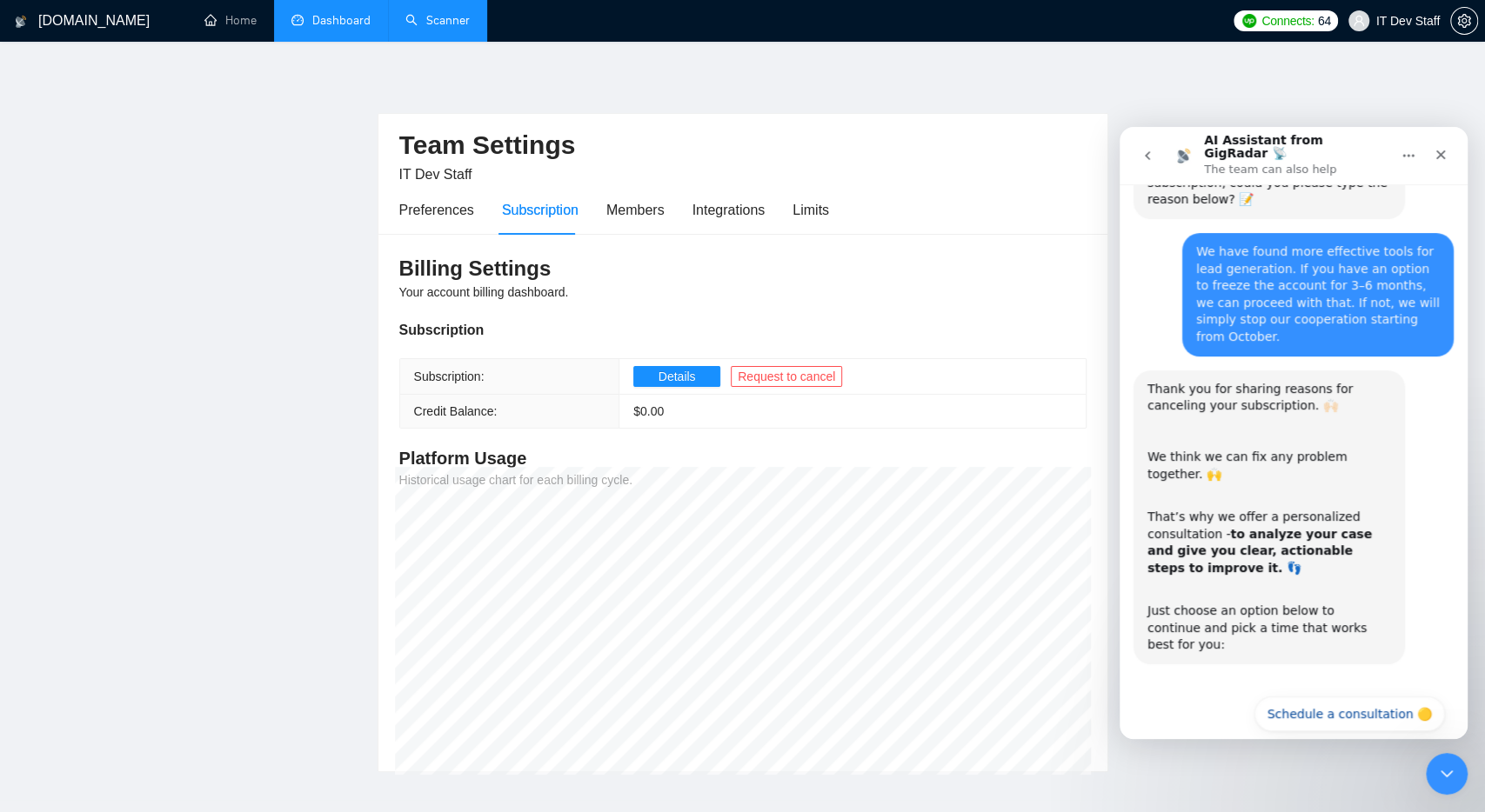
scroll to position [415, 0]
click at [1357, 739] on button "🔴 No, continue to cancel" at bounding box center [1353, 756] width 181 height 35
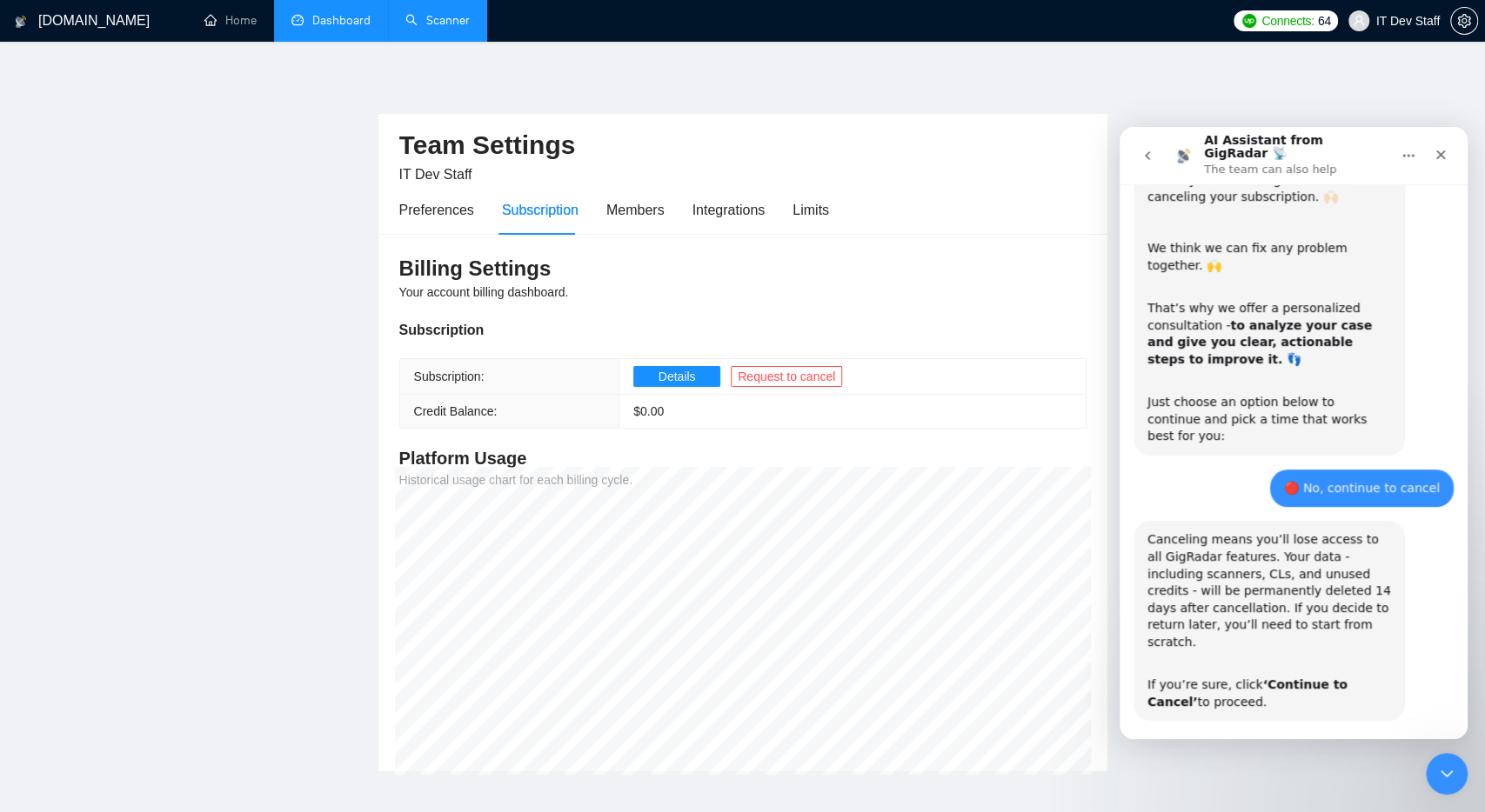
scroll to position [624, 0]
click at [1381, 752] on button "🔴 Continue to Cancel" at bounding box center [1364, 769] width 161 height 35
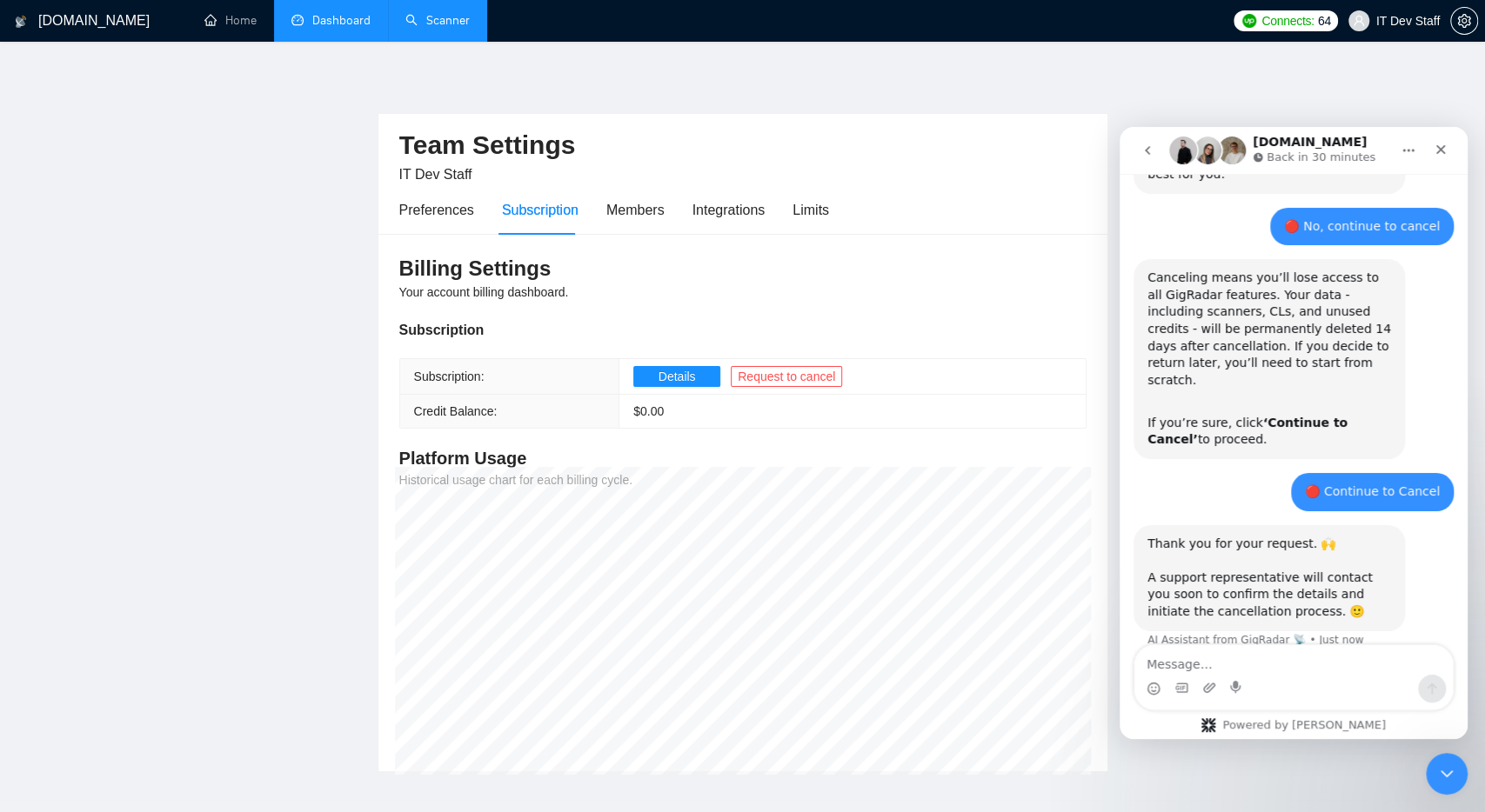
scroll to position [879, 0]
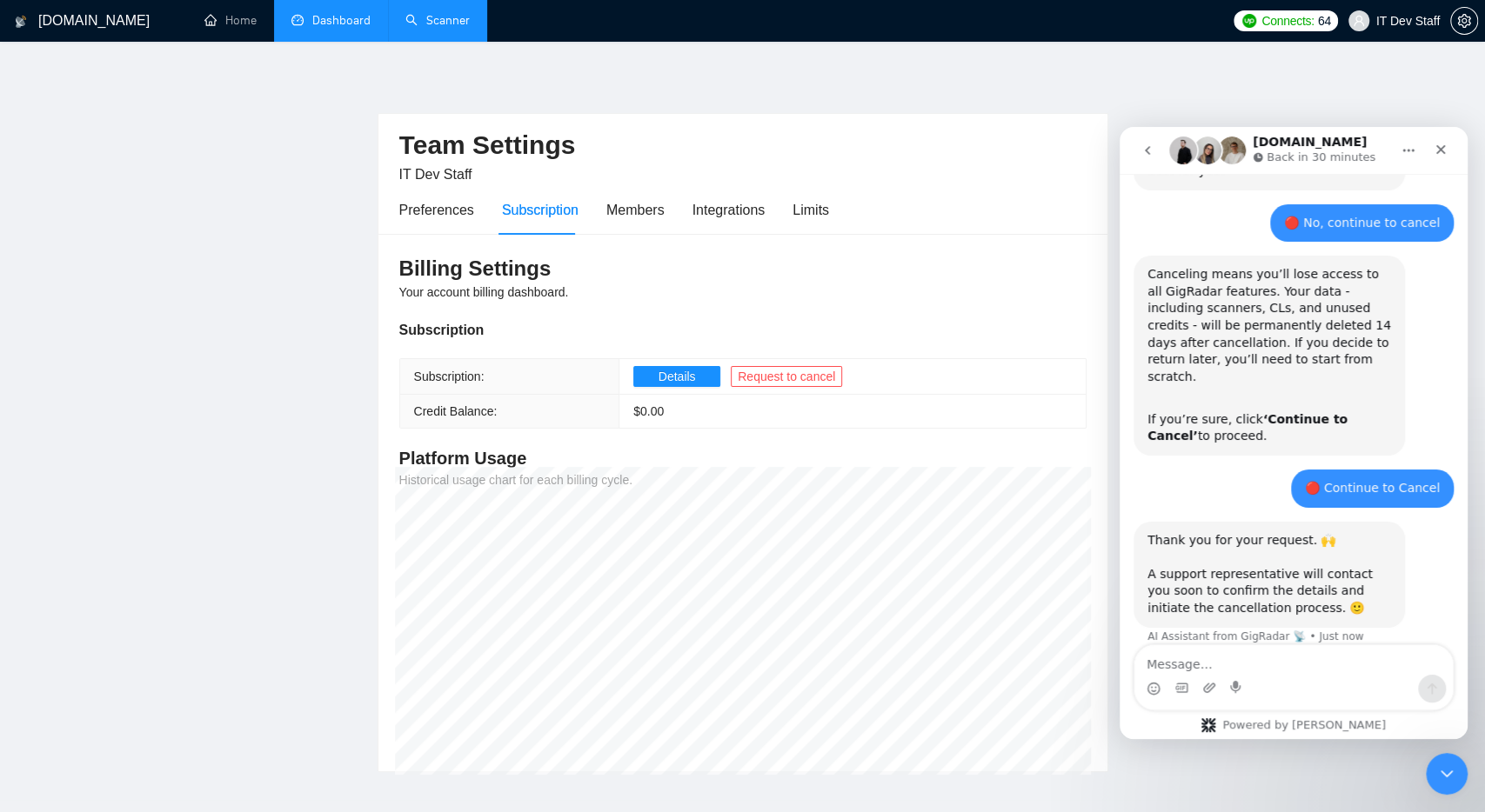
click at [1210, 153] on img "Intercom messenger" at bounding box center [1208, 150] width 28 height 28
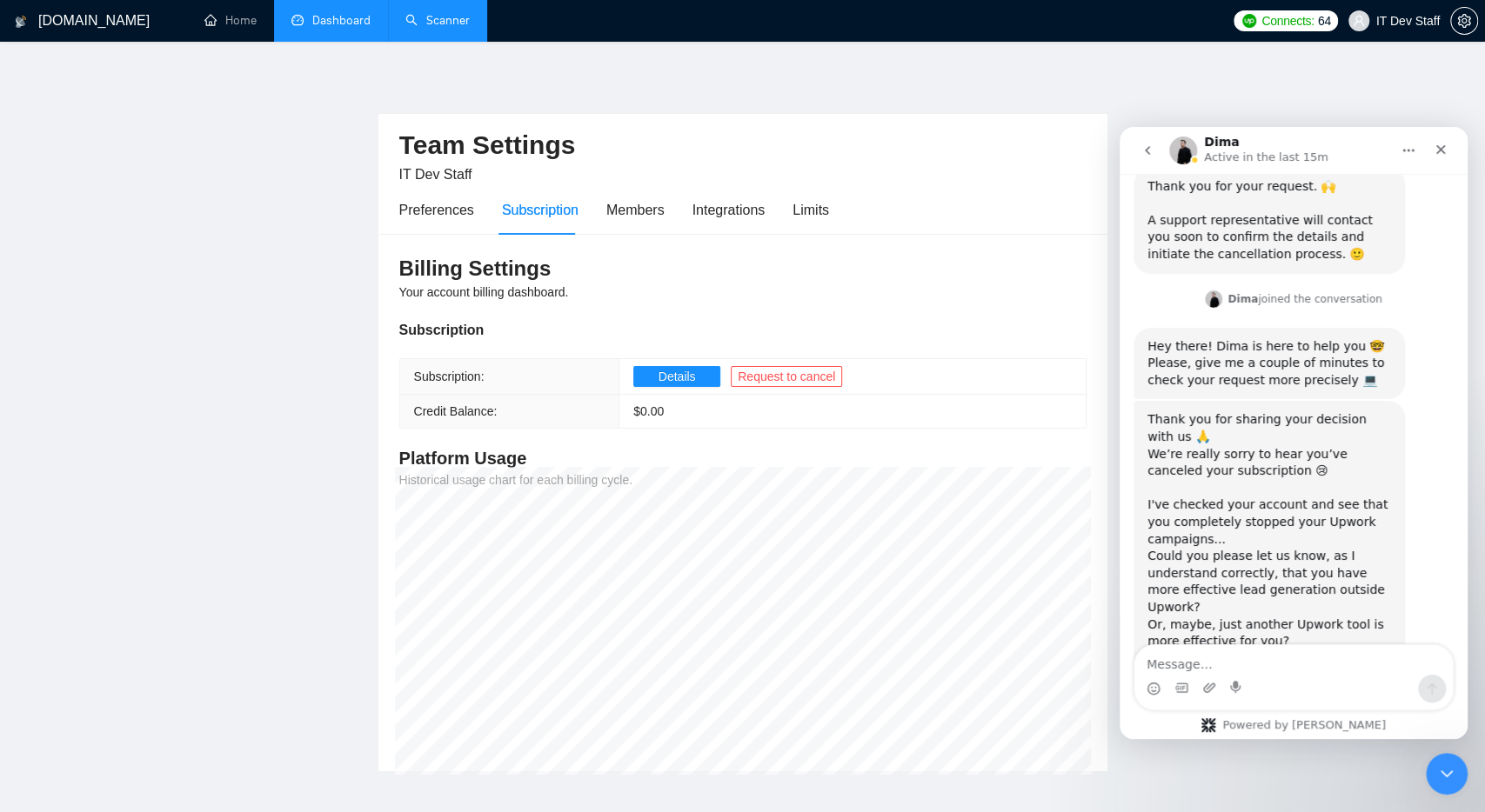
scroll to position [1233, 0]
click at [1201, 664] on textarea "Message…" at bounding box center [1293, 660] width 319 height 29
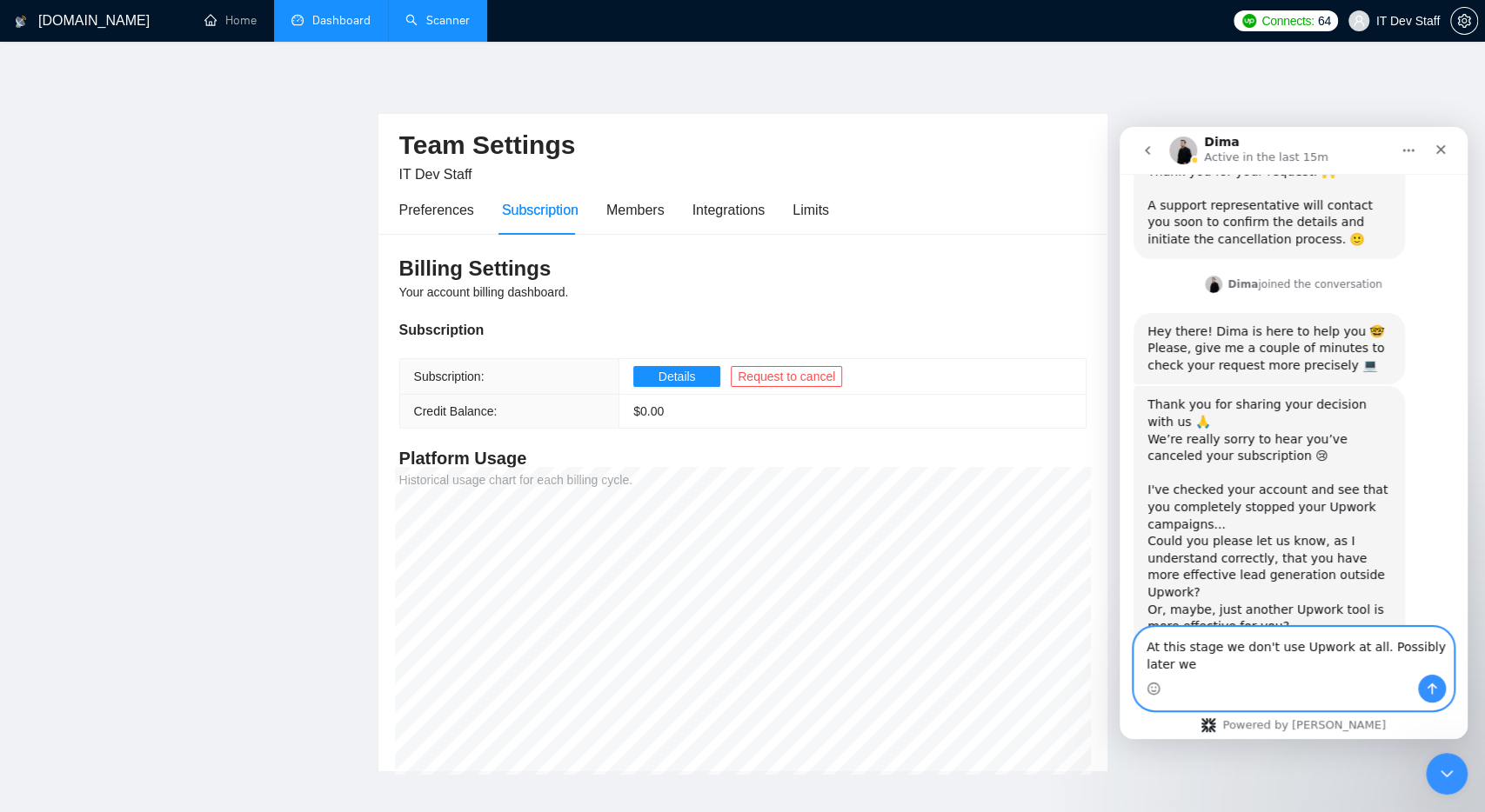
scroll to position [1251, 0]
type textarea "At this stage we don't use Upwork at all. Possibly later we will come back"
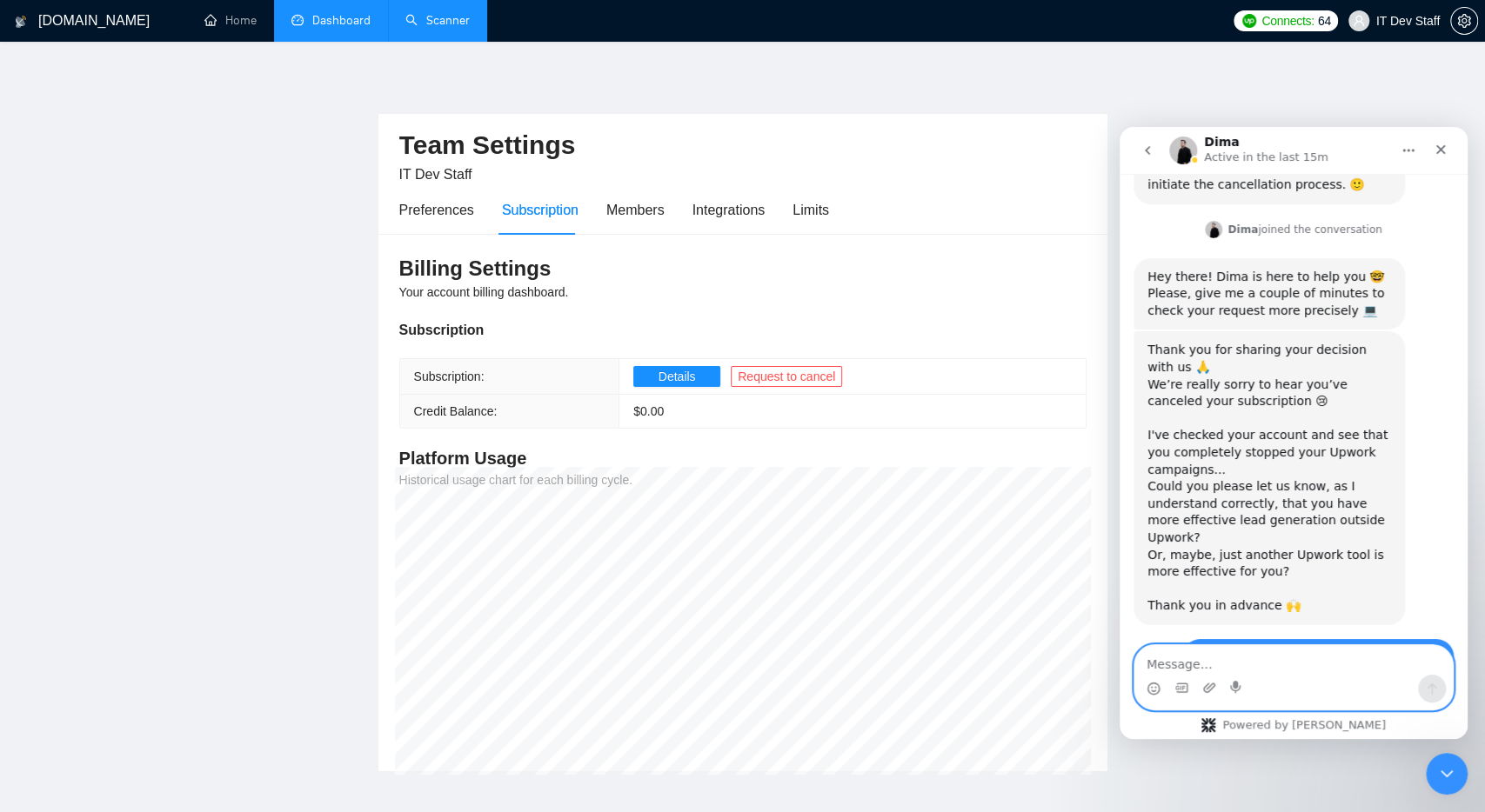
scroll to position [1660, 0]
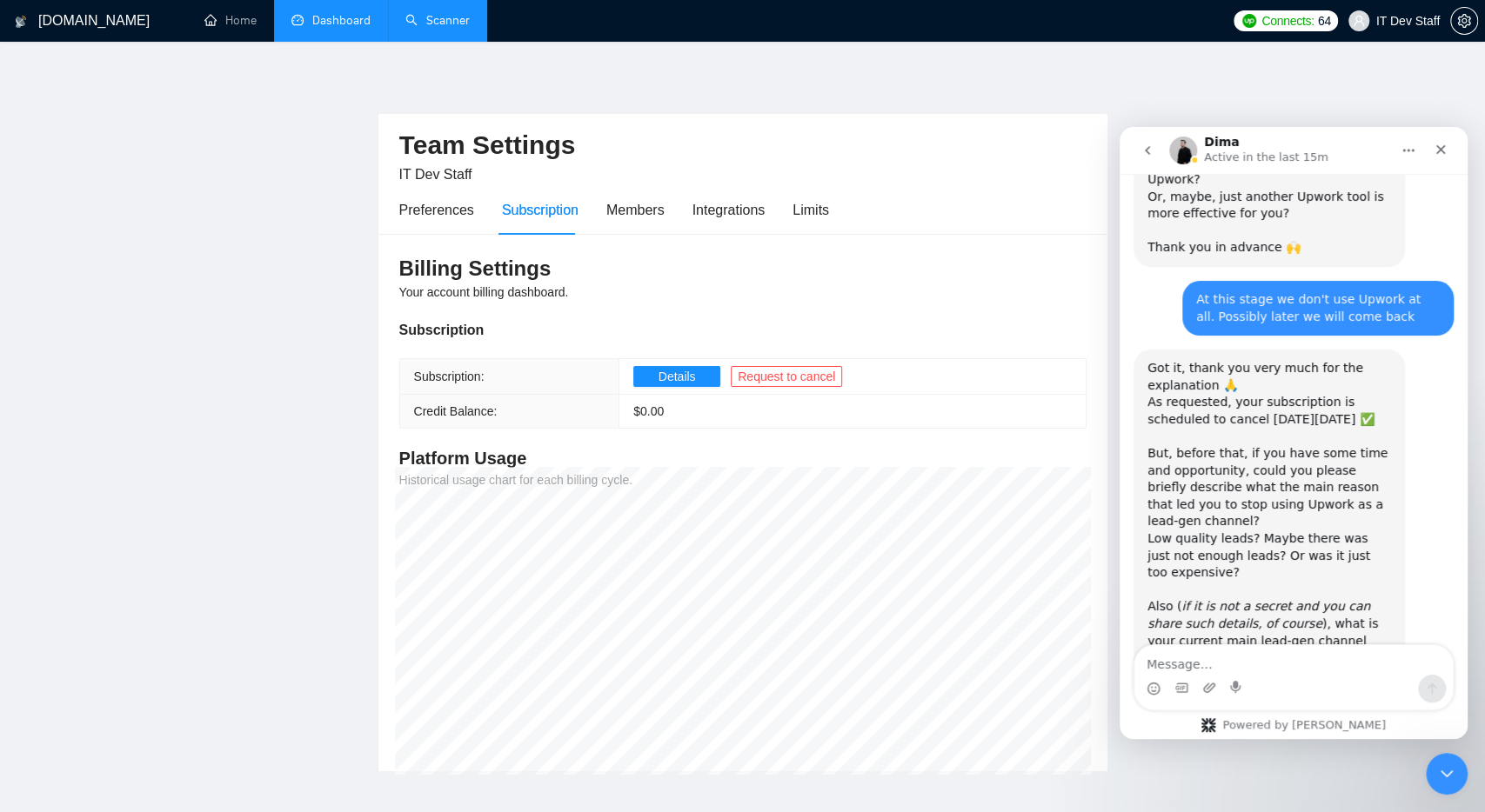
click at [239, 249] on main "Team Settings IT Dev Staff Preferences Subscription Members Integrations Limits…" at bounding box center [742, 421] width 1429 height 703
